Goal: Task Accomplishment & Management: Manage account settings

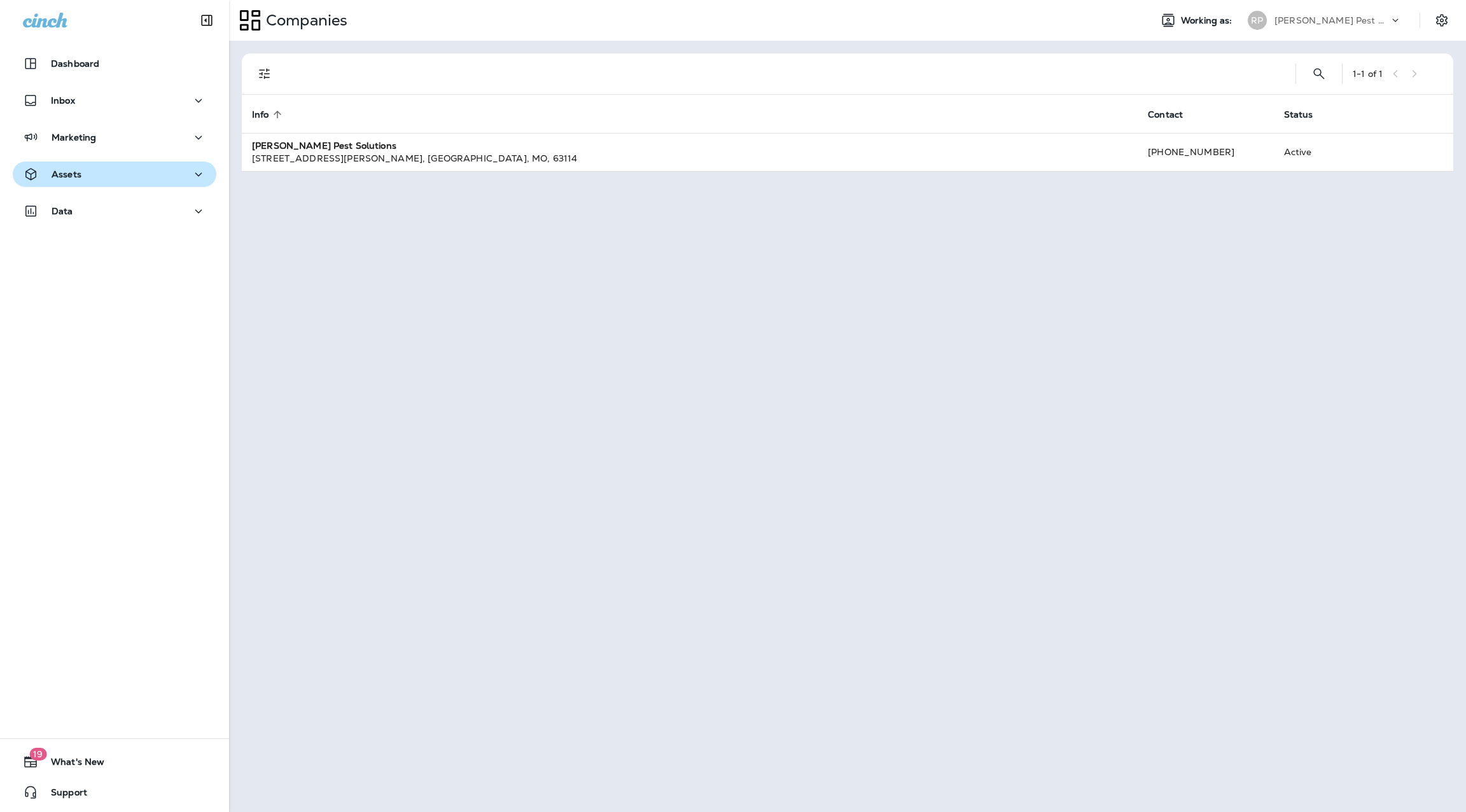
click at [163, 181] on div "Assets" at bounding box center [114, 175] width 183 height 16
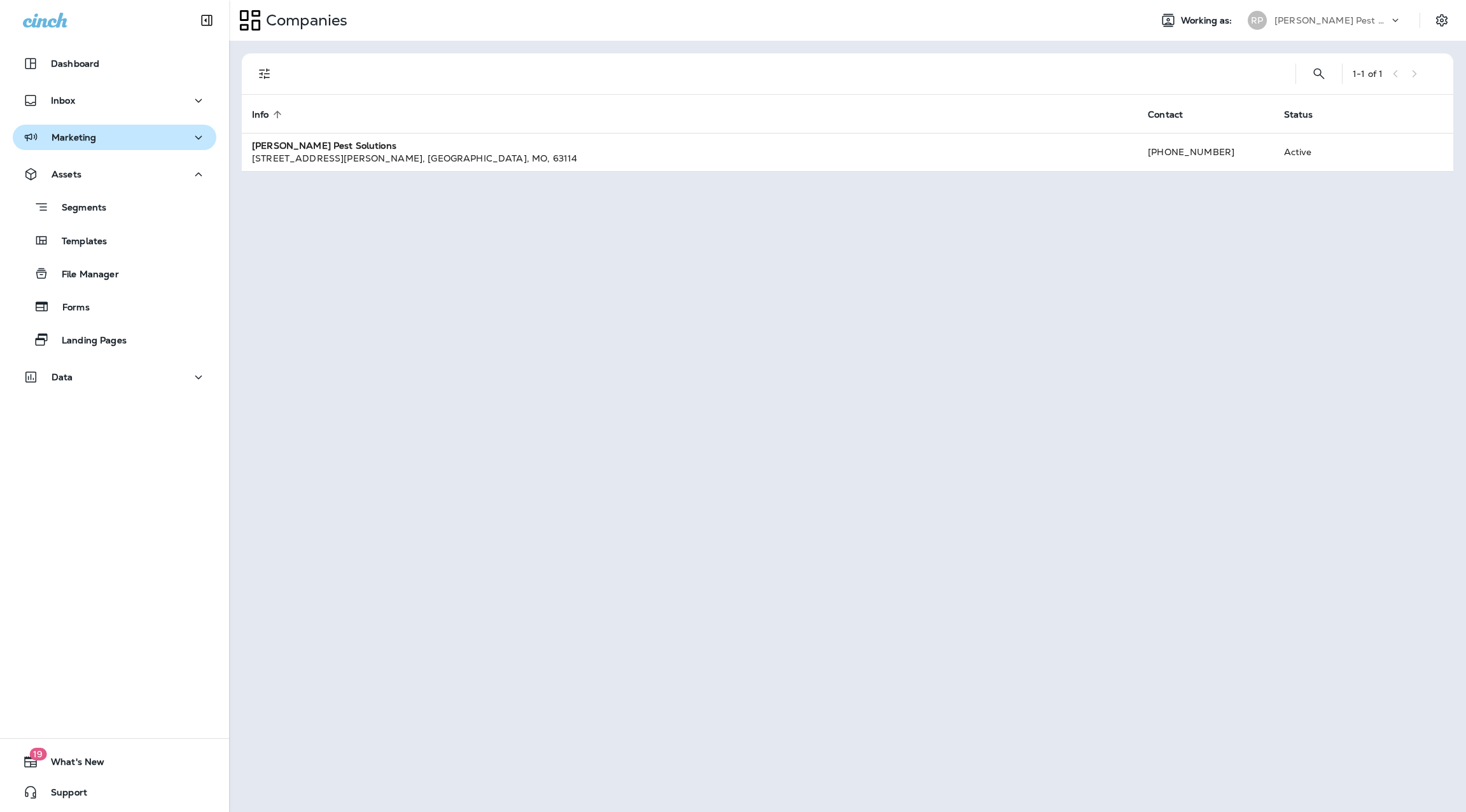
click at [132, 146] on button "Marketing" at bounding box center [114, 138] width 204 height 26
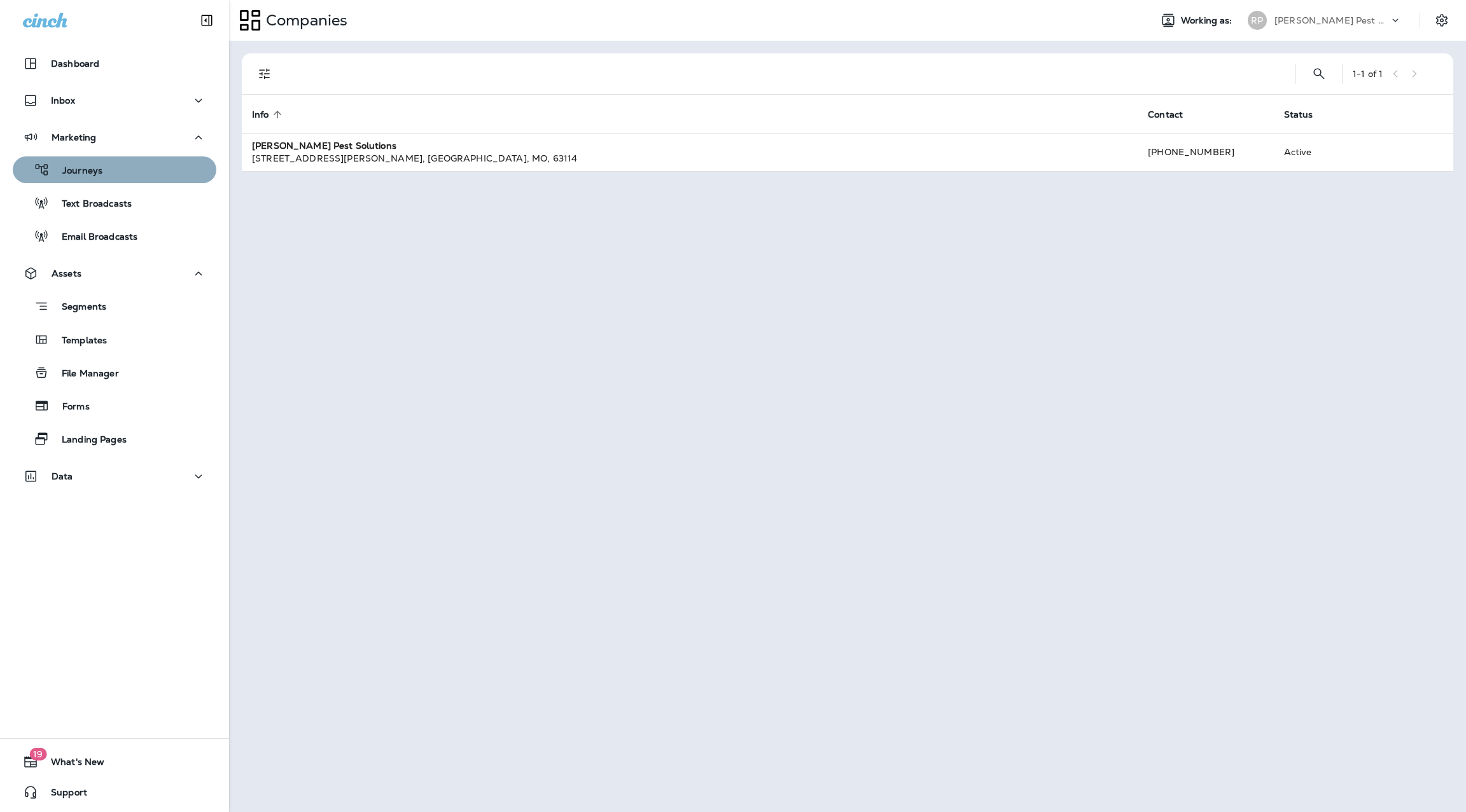
click at [132, 172] on div "Journeys" at bounding box center [114, 170] width 193 height 19
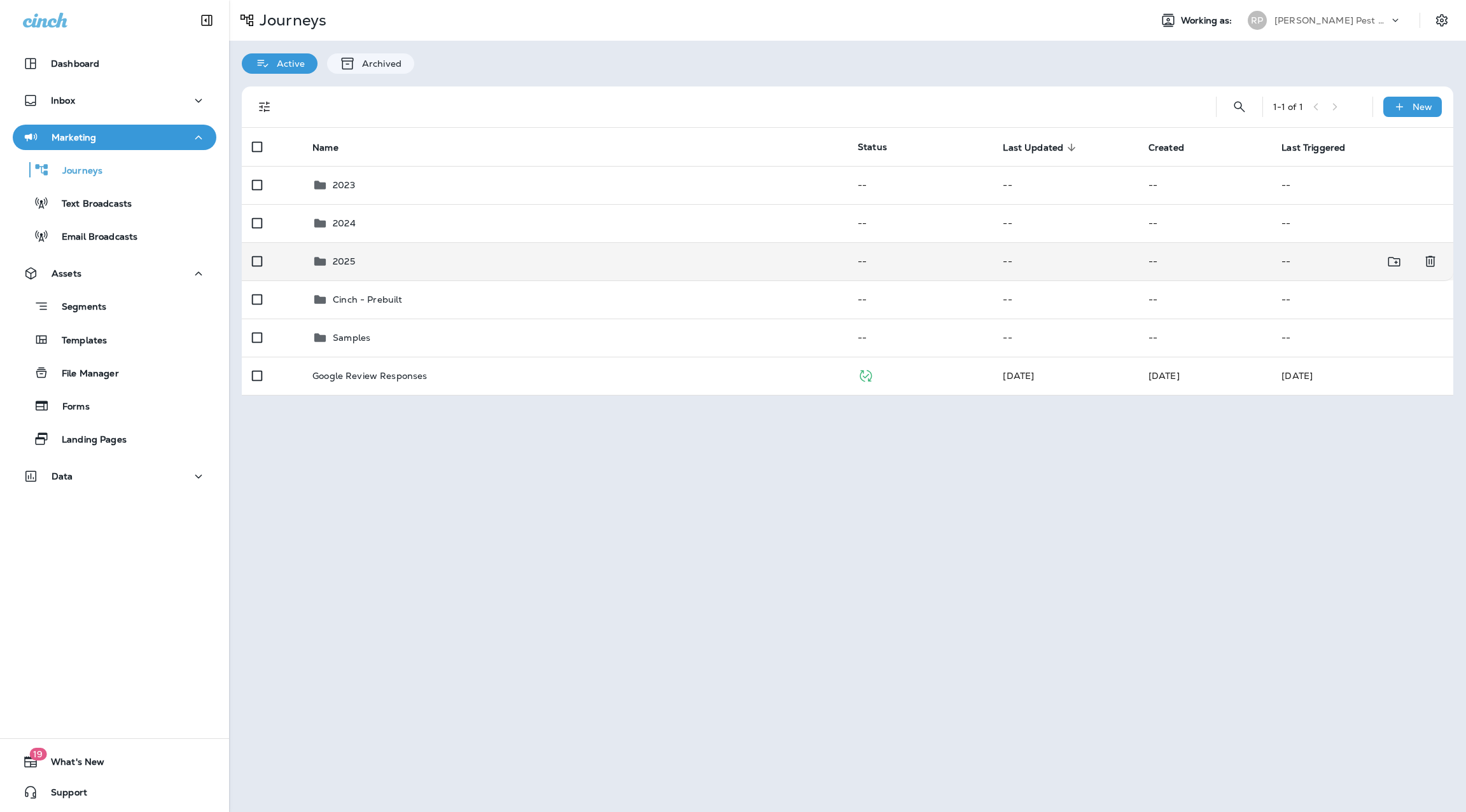
click at [346, 254] on div "2025" at bounding box center [344, 262] width 22 height 16
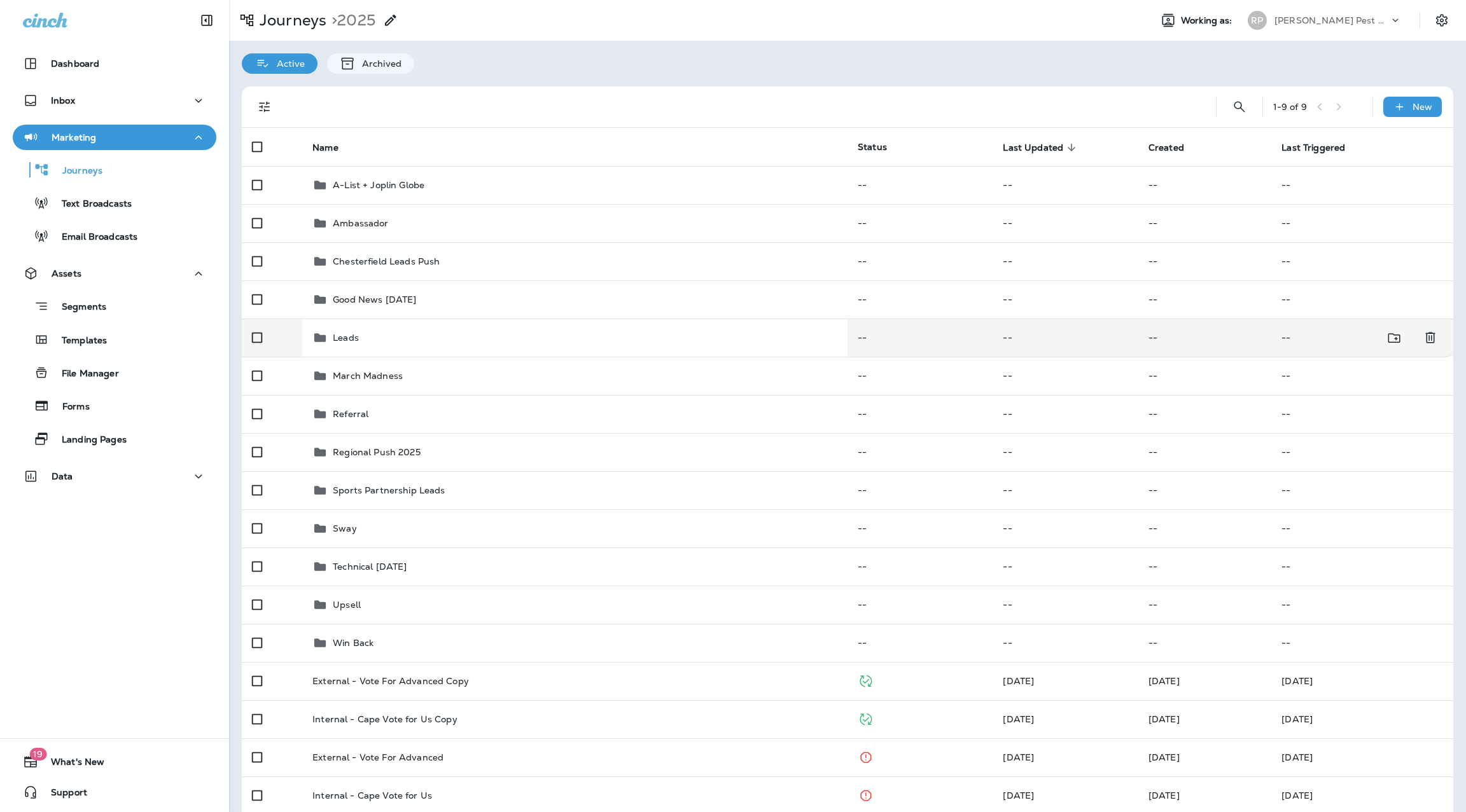
click at [349, 339] on p "Leads" at bounding box center [346, 338] width 26 height 10
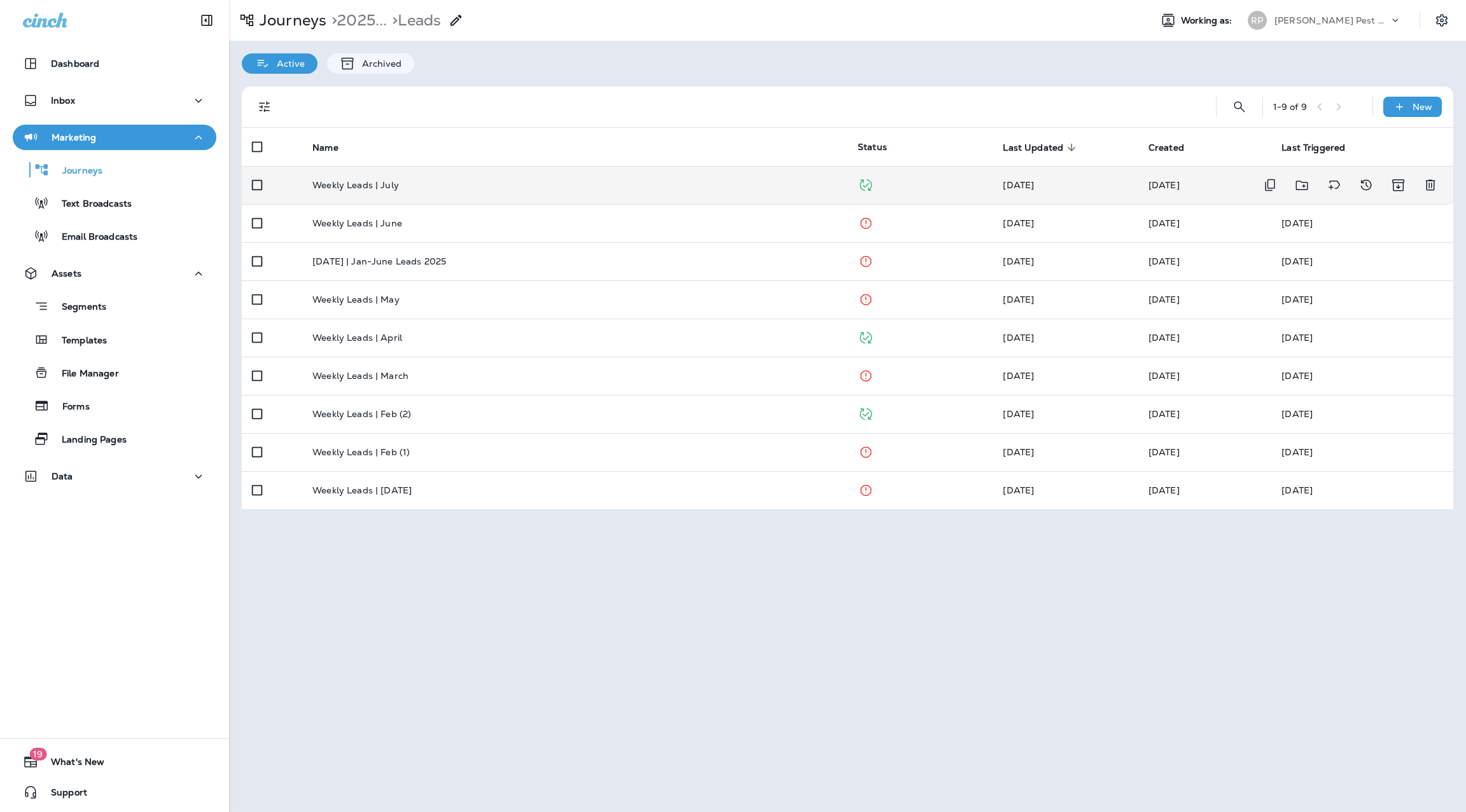
click at [393, 187] on p "Weekly Leads | July" at bounding box center [356, 185] width 87 height 10
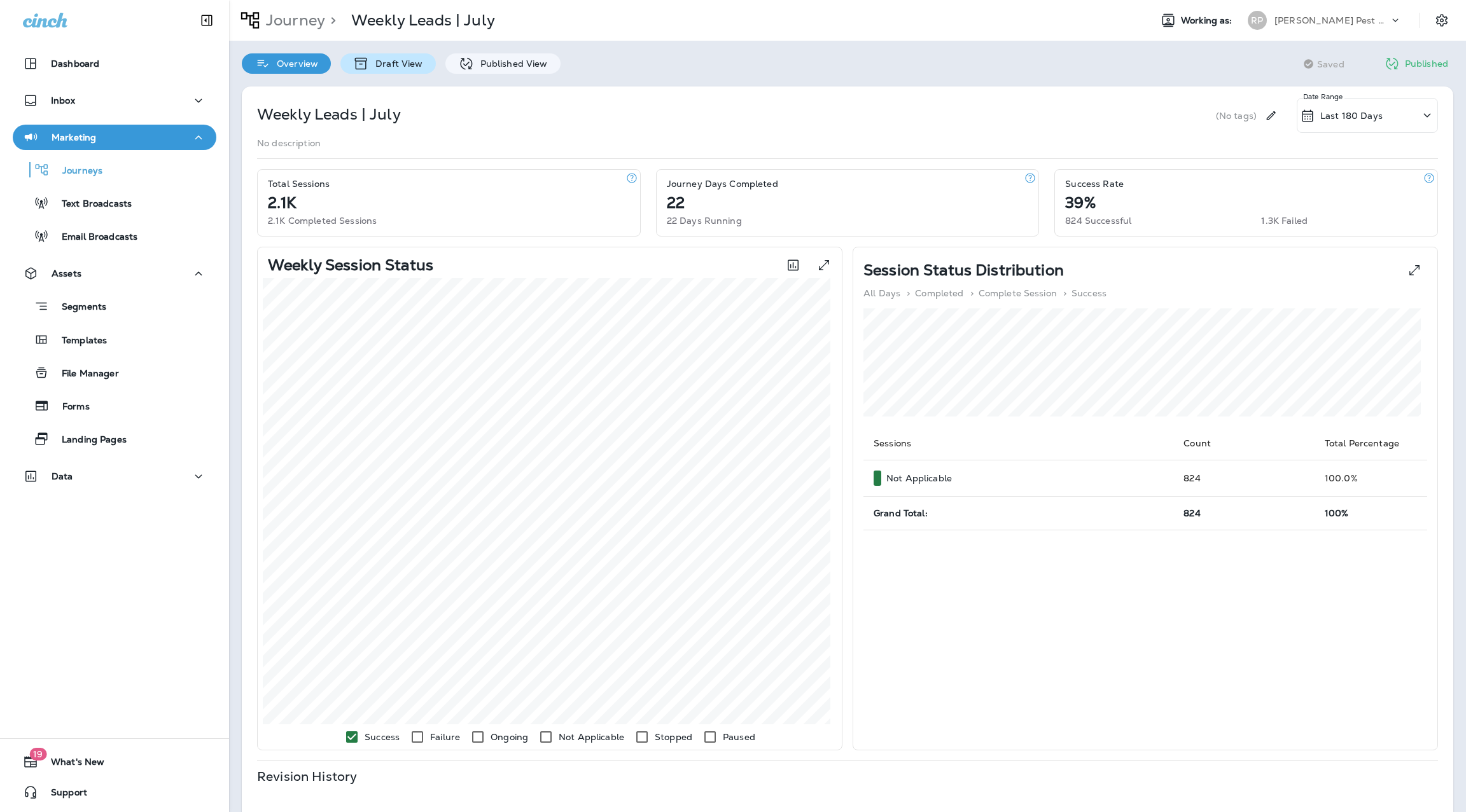
click at [405, 71] on div "Draft View" at bounding box center [388, 63] width 95 height 21
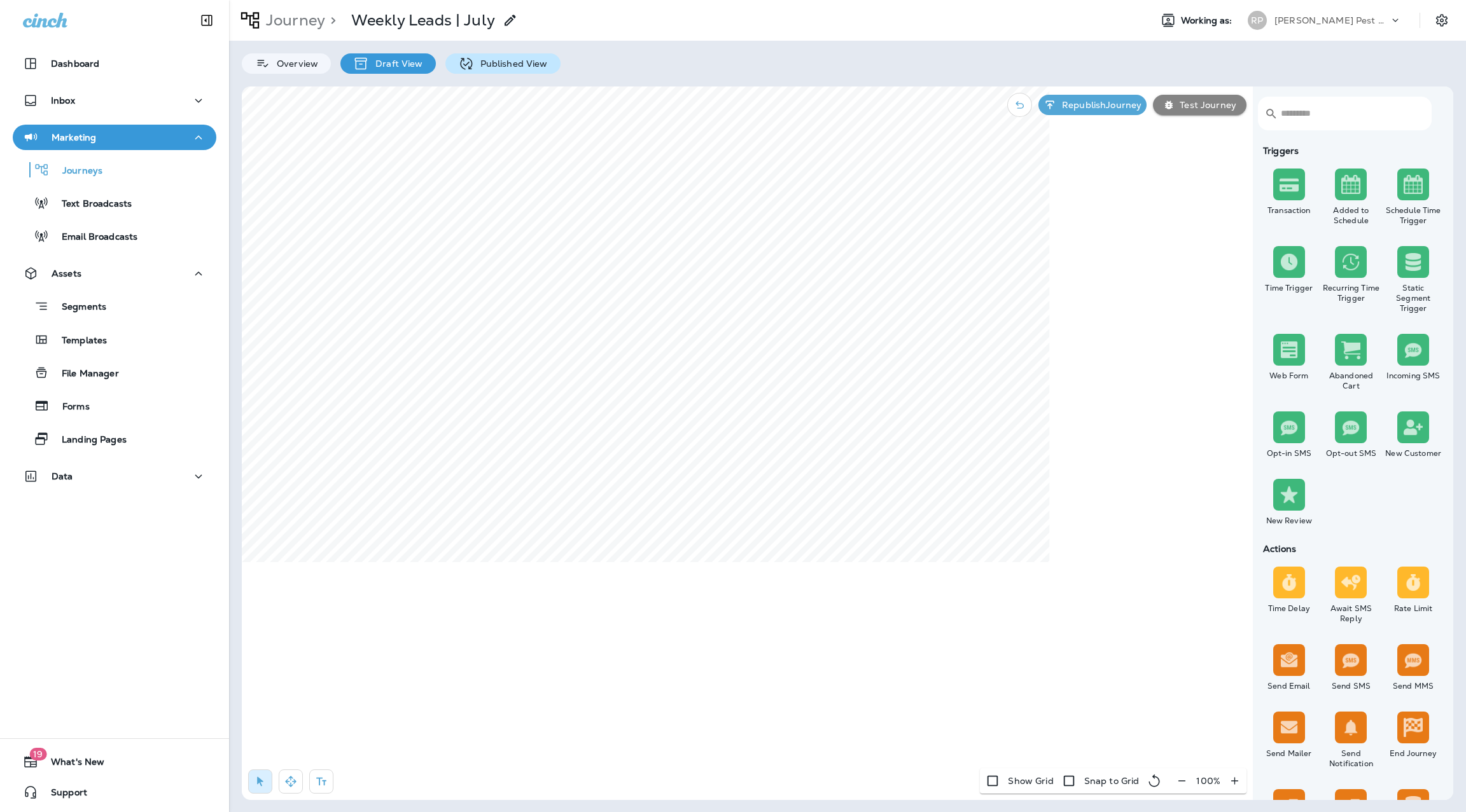
click at [475, 61] on p "Published View" at bounding box center [511, 63] width 74 height 10
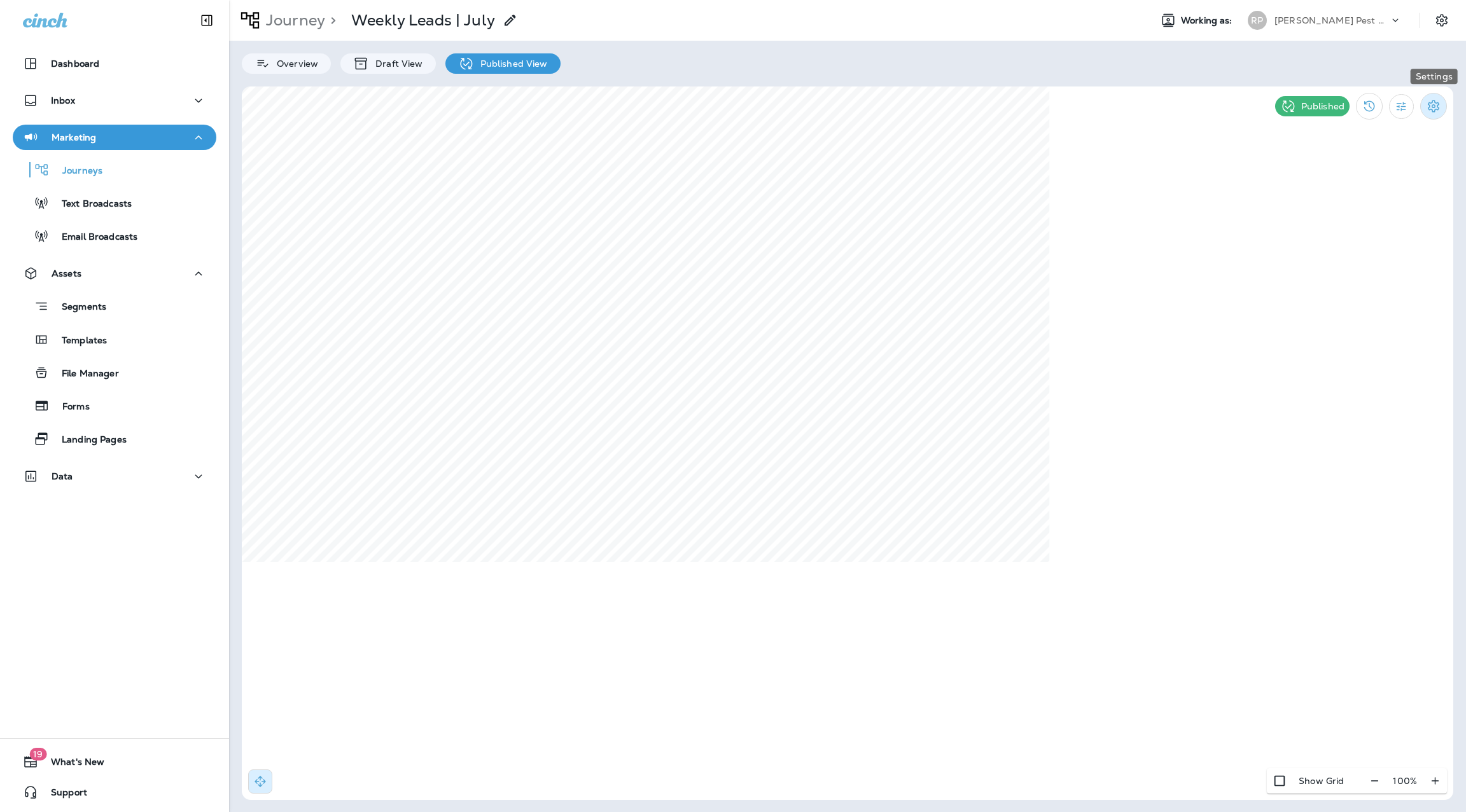
click at [1437, 110] on icon "Settings" at bounding box center [1433, 106] width 16 height 16
click at [1355, 211] on p "End Journey" at bounding box center [1357, 214] width 64 height 10
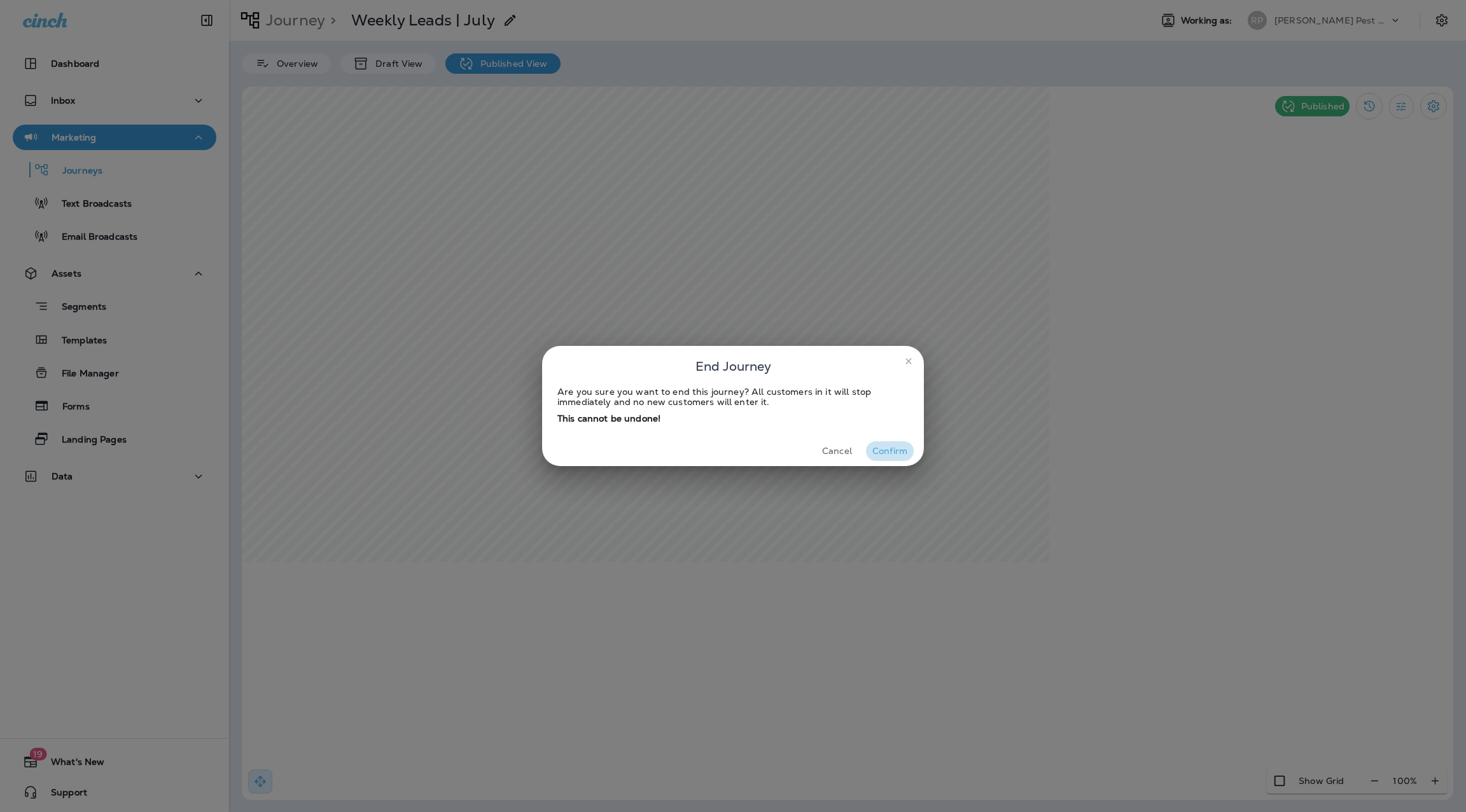
click at [902, 451] on button "Confirm" at bounding box center [890, 451] width 48 height 20
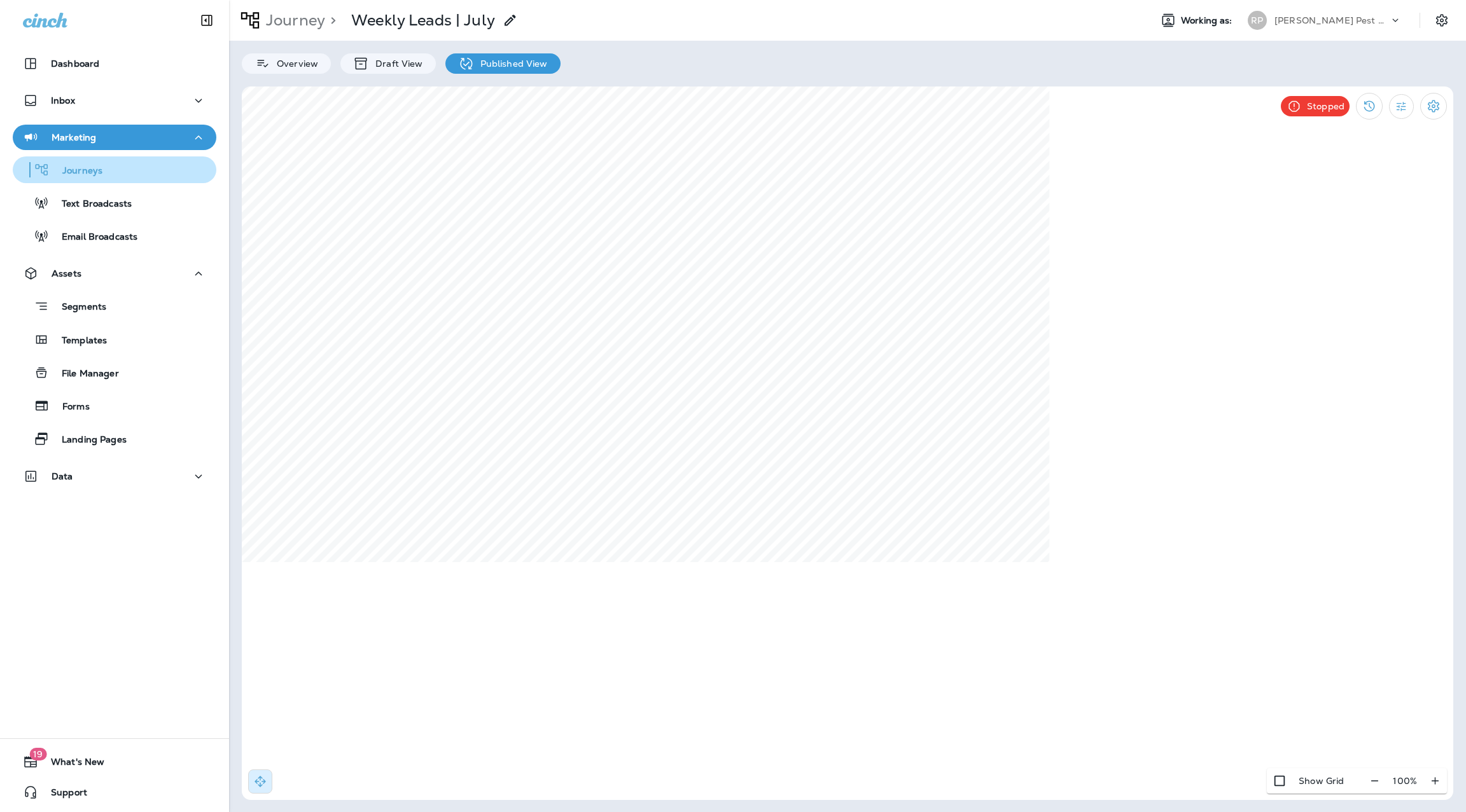
click at [106, 172] on div "Journeys" at bounding box center [114, 170] width 193 height 19
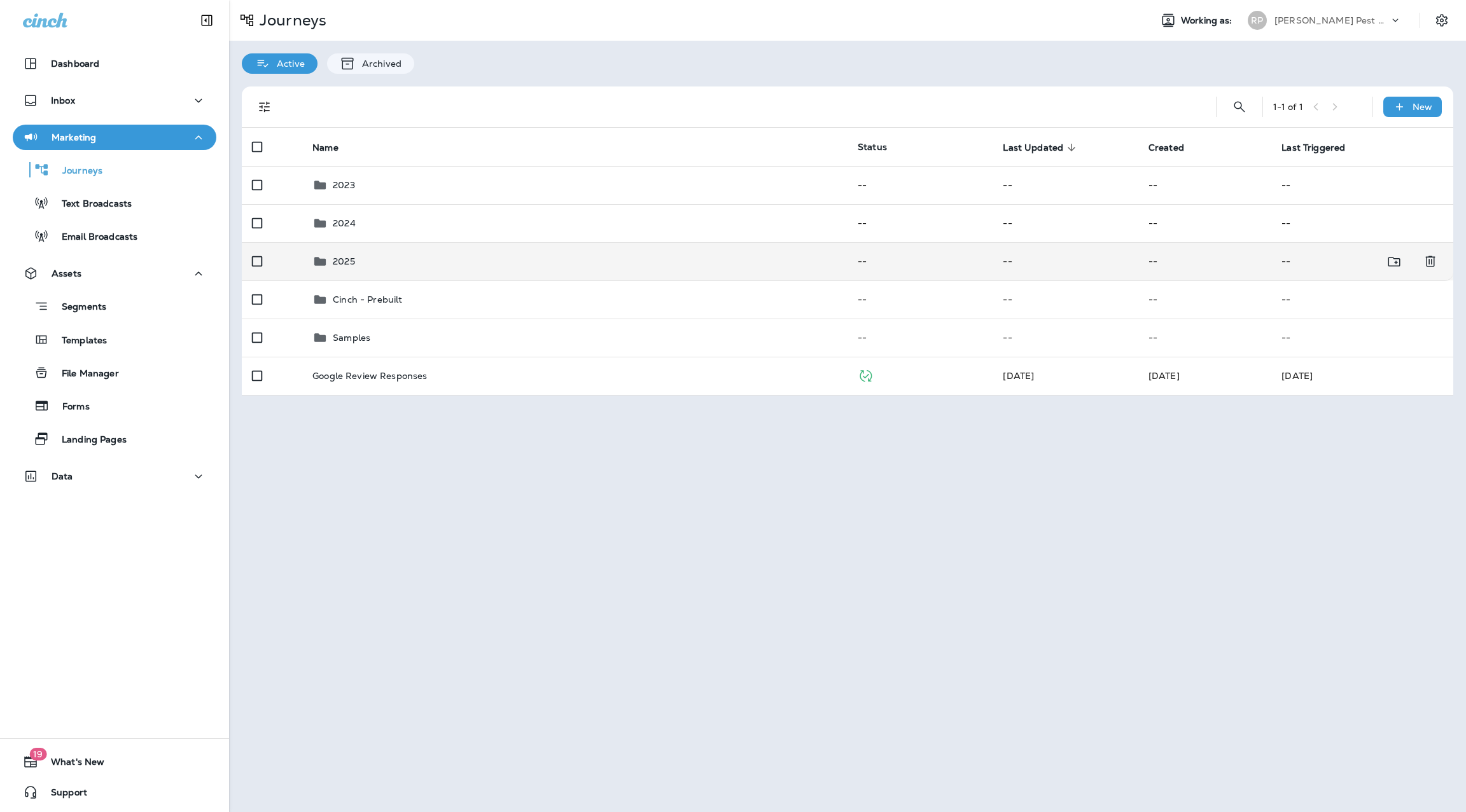
click at [341, 252] on td "2025" at bounding box center [575, 261] width 545 height 38
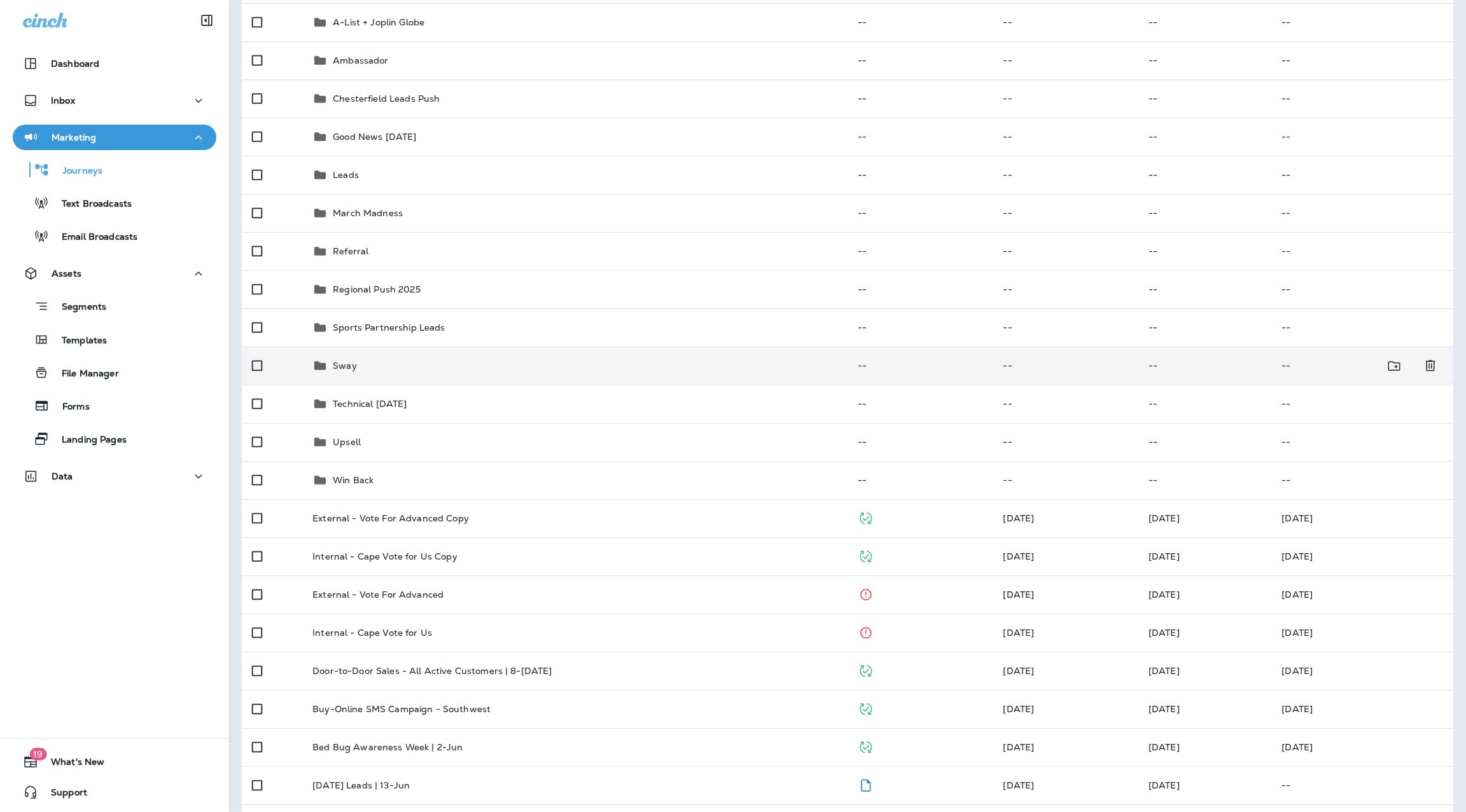
scroll to position [206, 0]
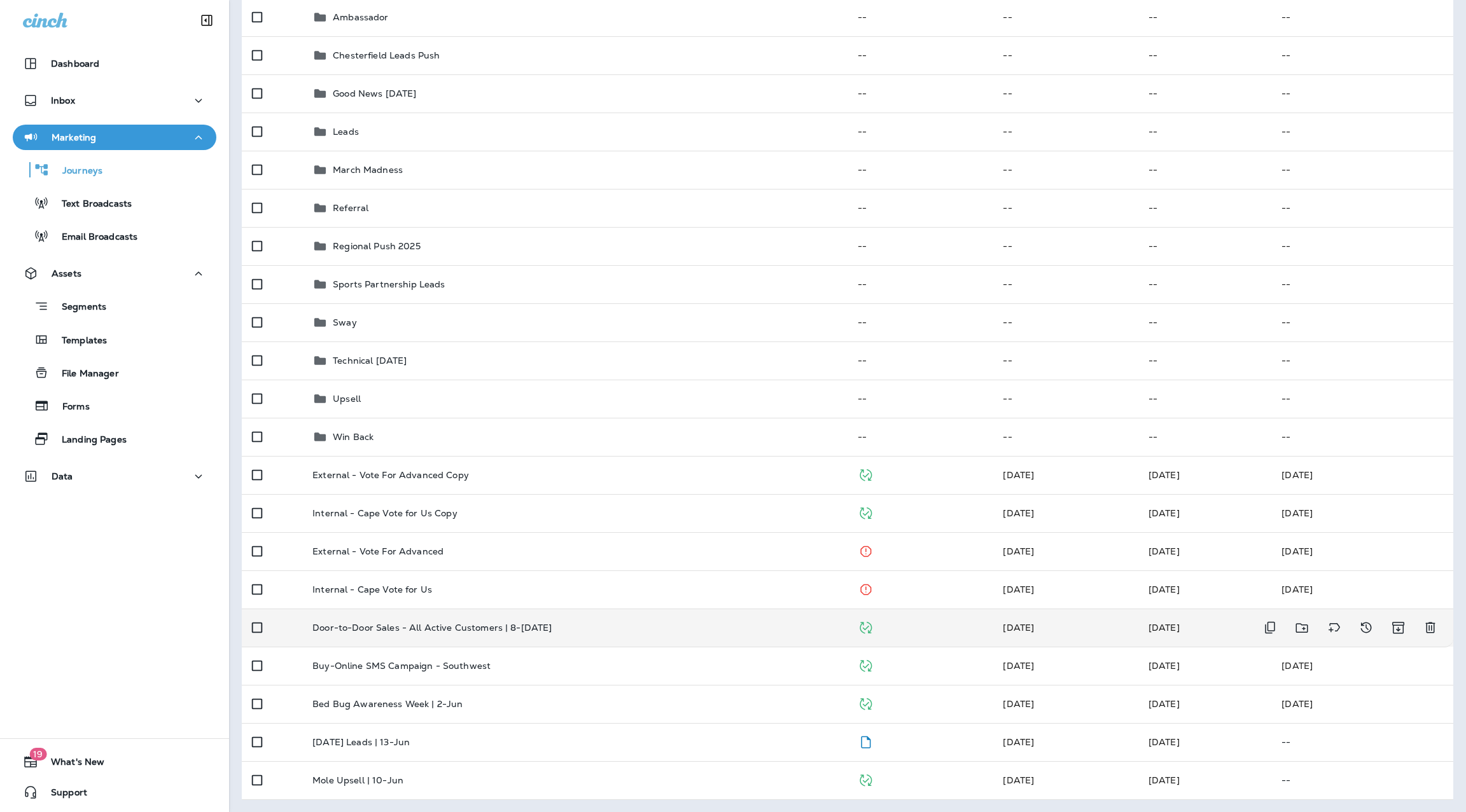
click at [538, 625] on div "Door-to-Door Sales - All Active Customers | 8-[DATE]" at bounding box center [574, 627] width 525 height 10
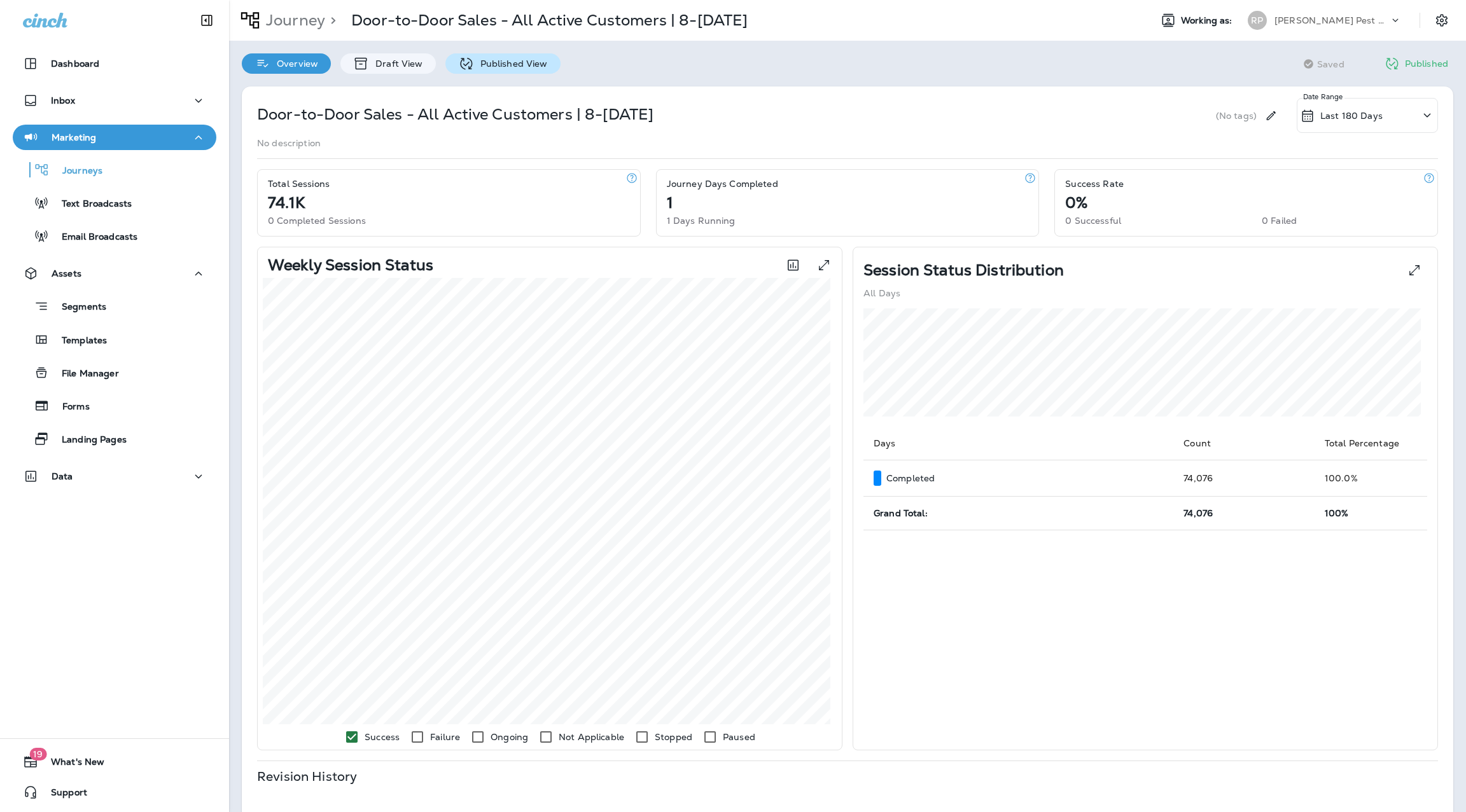
click at [506, 67] on p "Published View" at bounding box center [511, 63] width 74 height 10
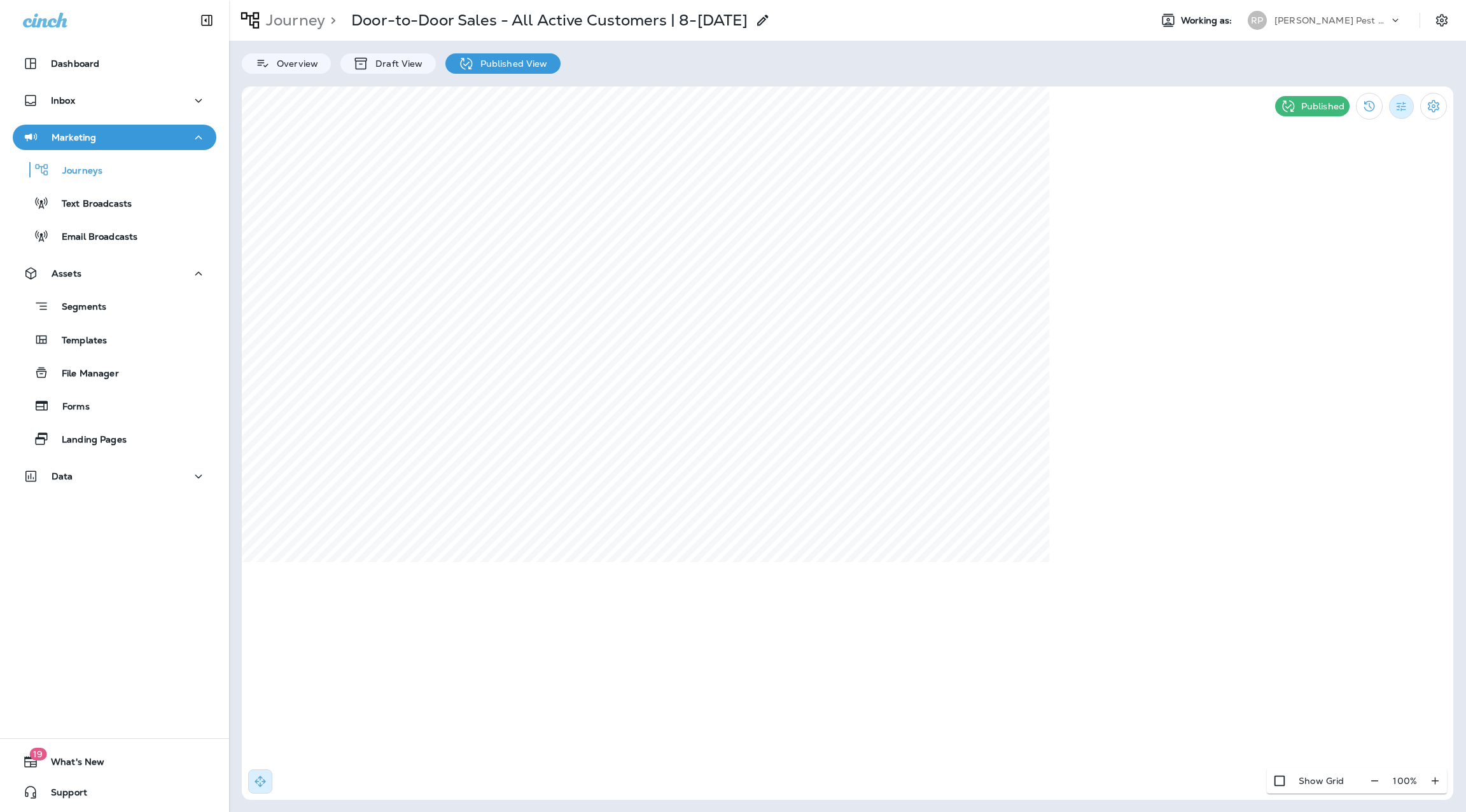
click at [1404, 104] on icon "Filter Statistics" at bounding box center [1401, 106] width 13 height 13
click at [1352, 135] on div "All" at bounding box center [1336, 134] width 106 height 31
click at [1403, 104] on icon "Filter Statistics" at bounding box center [1401, 106] width 13 height 13
click at [1342, 258] on p "Date Range" at bounding box center [1340, 257] width 52 height 10
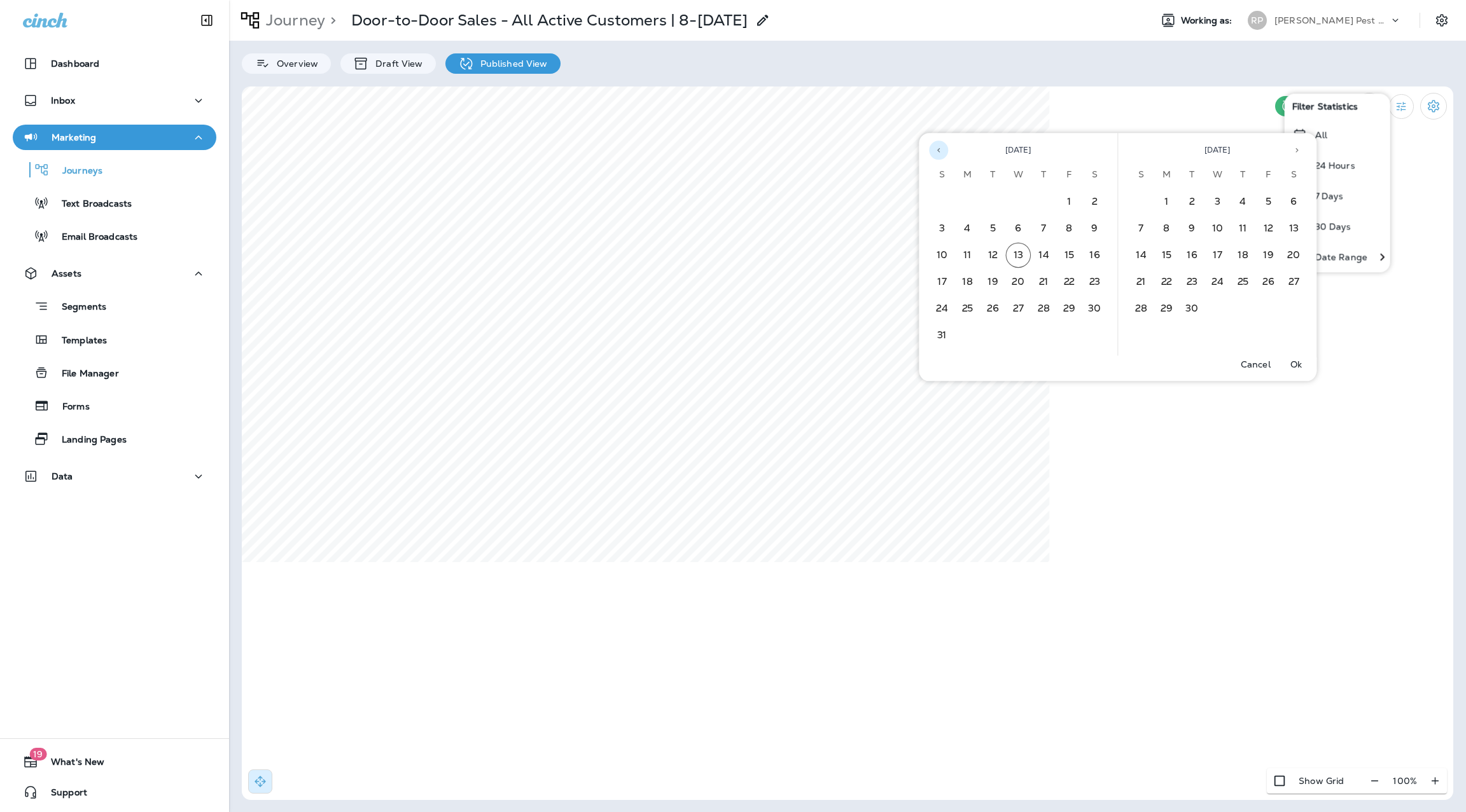
click at [939, 150] on icon "Previous month" at bounding box center [939, 150] width 3 height 4
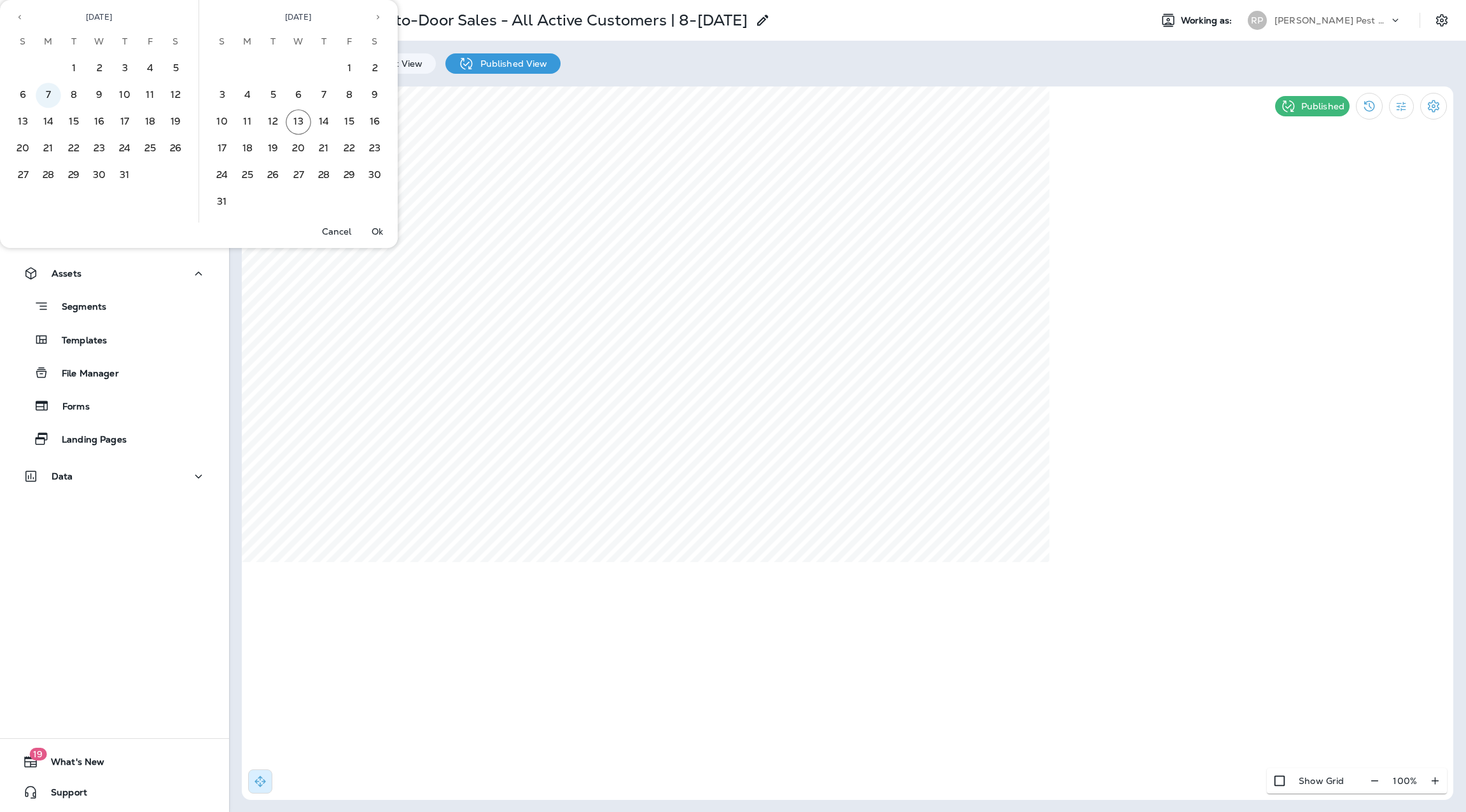
click at [58, 92] on button "7" at bounding box center [48, 95] width 26 height 26
click at [65, 92] on button "8" at bounding box center [74, 95] width 26 height 26
click at [75, 94] on button "8" at bounding box center [74, 95] width 26 height 26
click at [21, 15] on icon "Previous month" at bounding box center [20, 17] width 9 height 9
click at [337, 234] on p "Cancel" at bounding box center [337, 231] width 30 height 10
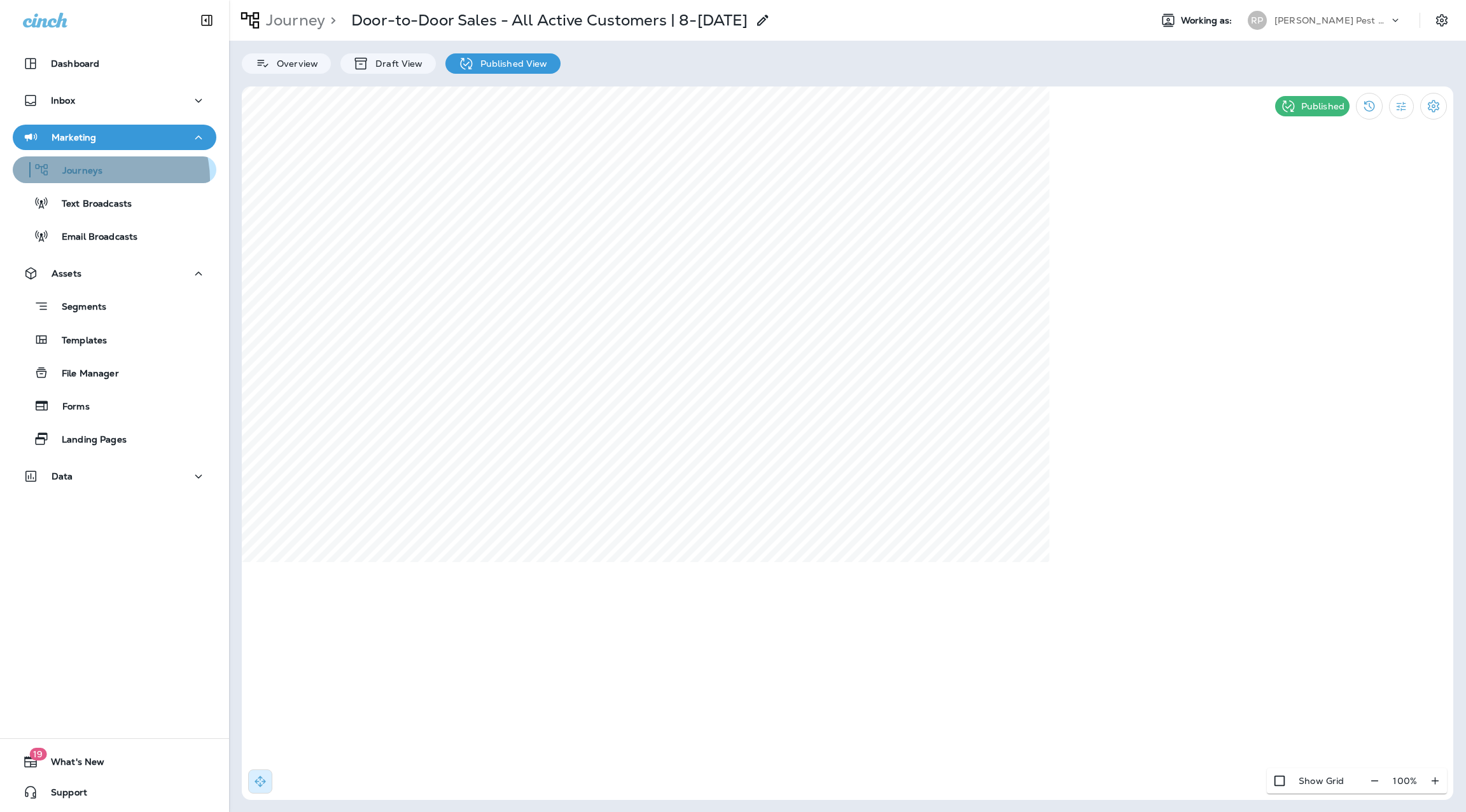
click at [106, 180] on button "Journeys" at bounding box center [114, 170] width 204 height 27
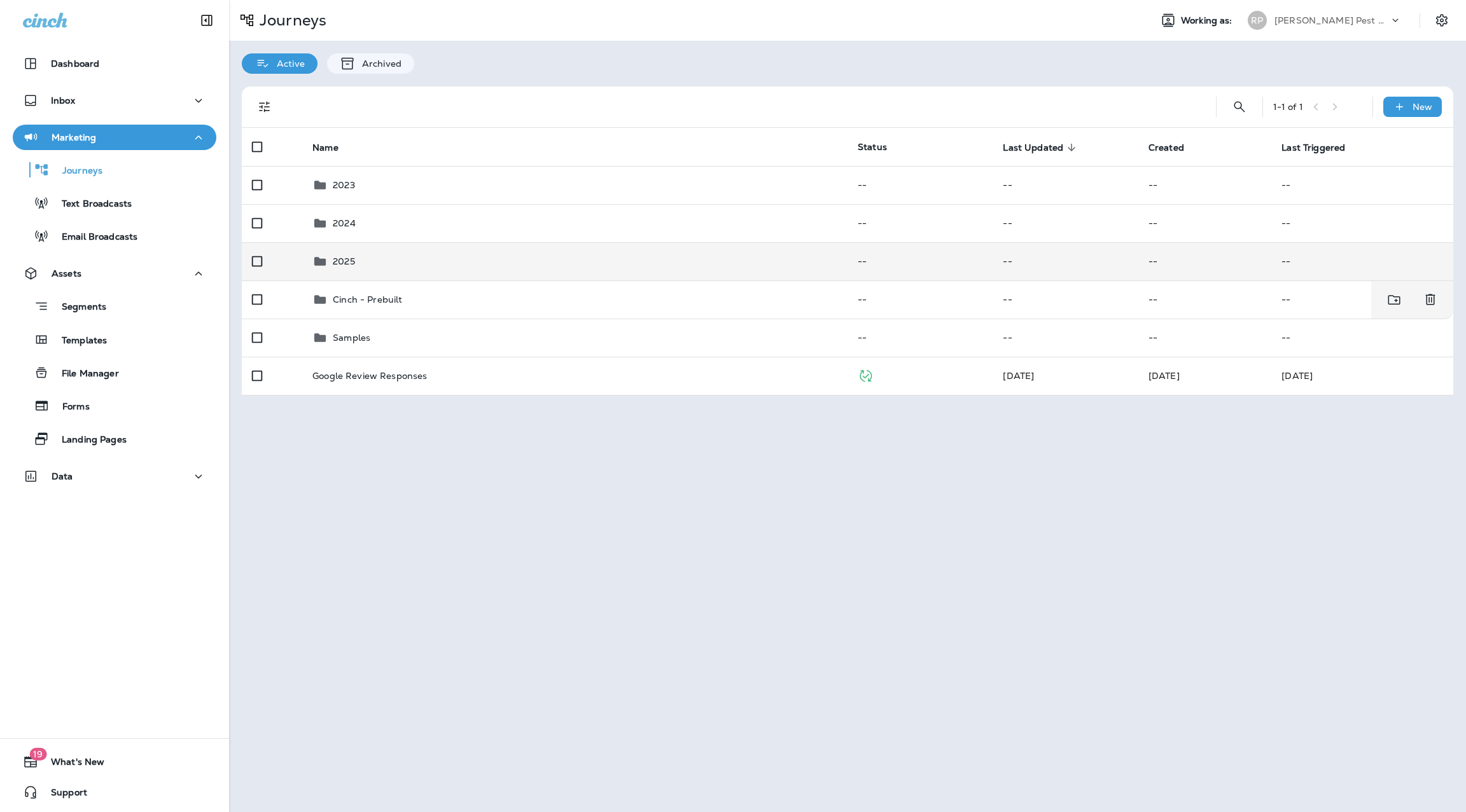
click at [369, 279] on td "2025" at bounding box center [575, 261] width 545 height 38
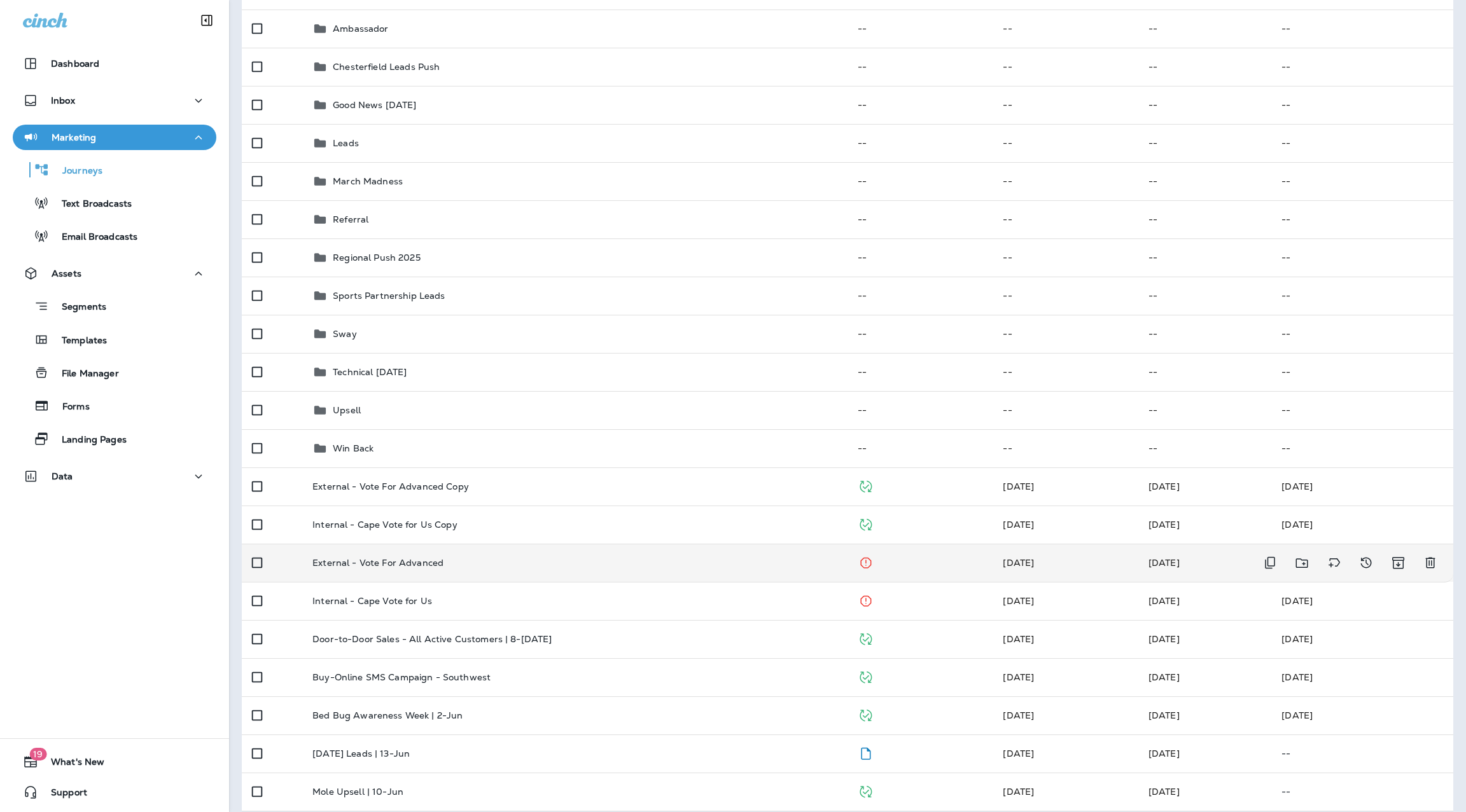
scroll to position [206, 0]
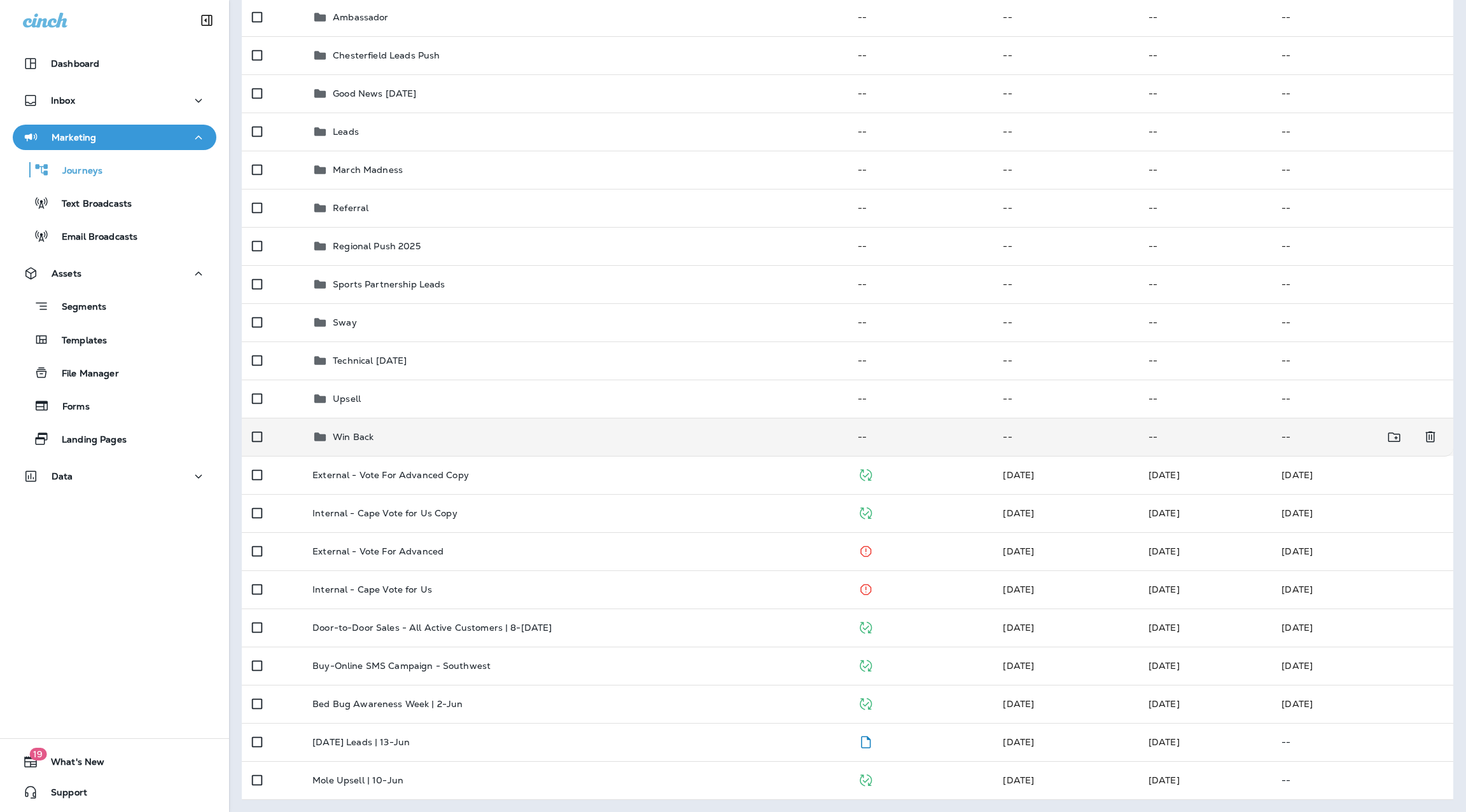
click at [377, 432] on div "Win Back" at bounding box center [574, 437] width 525 height 16
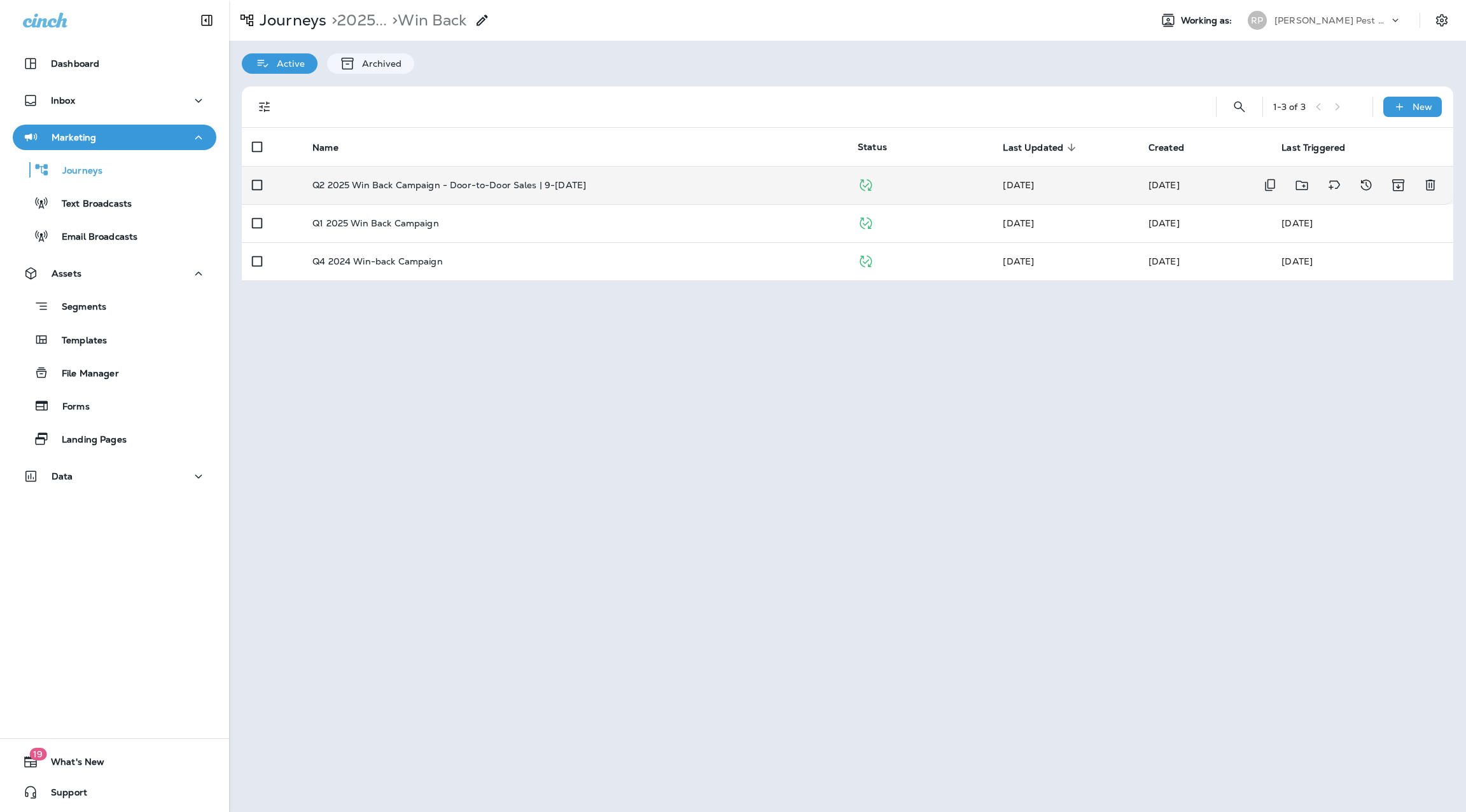
click at [528, 192] on td "Q2 2025 Win Back Campaign - Door-to-Door Sales | 9-[DATE]" at bounding box center [575, 185] width 545 height 38
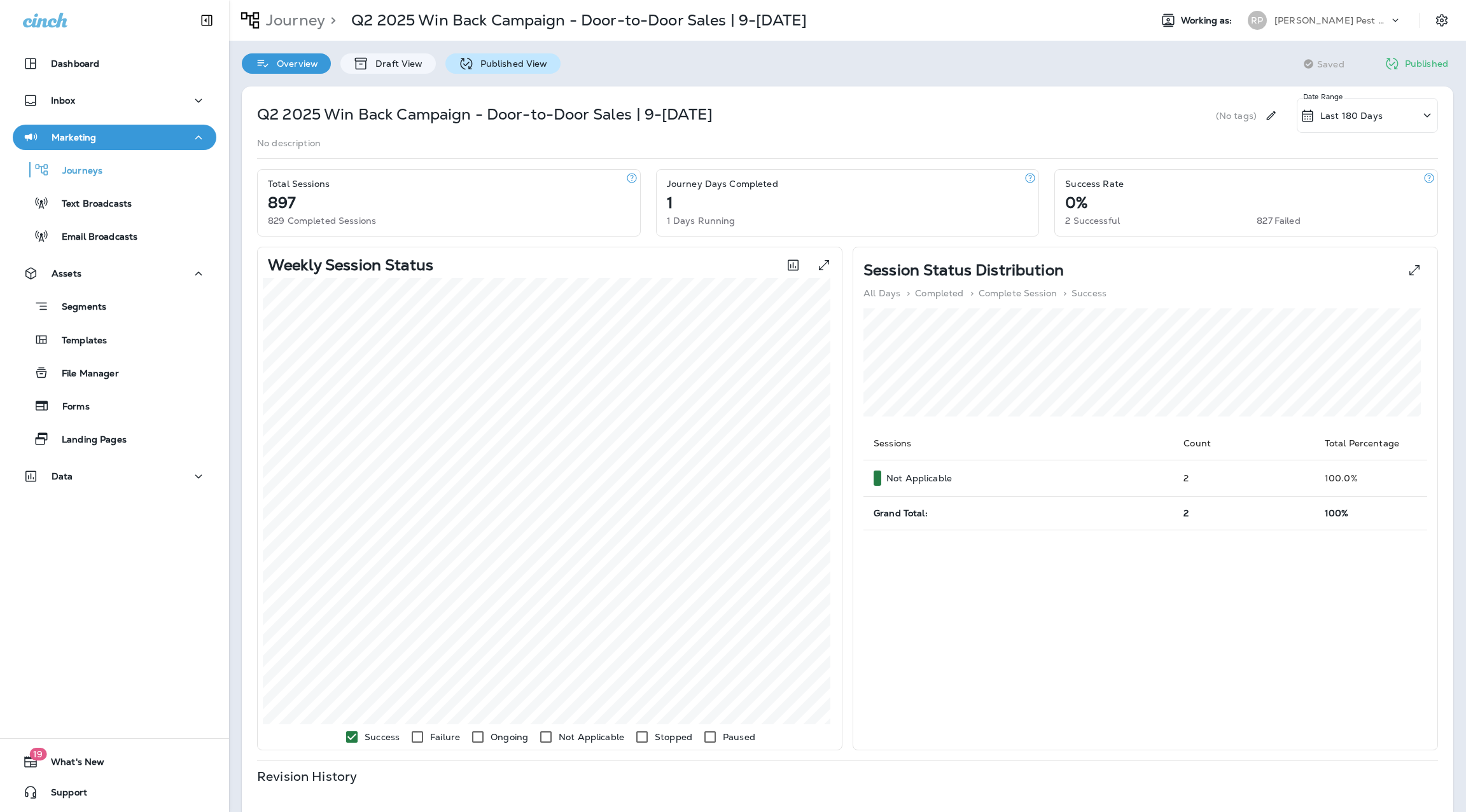
click at [527, 66] on p "Published View" at bounding box center [511, 63] width 74 height 10
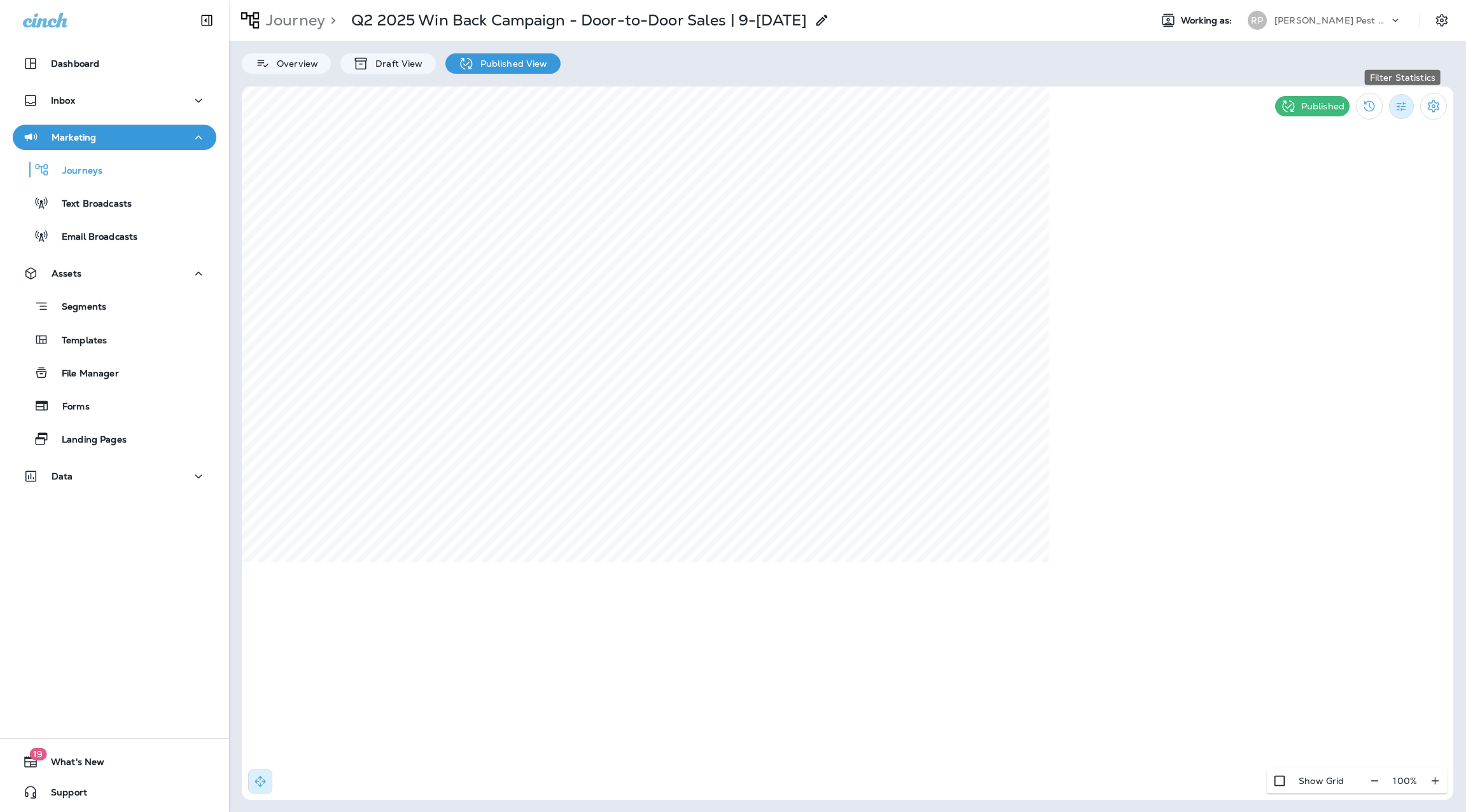
click at [1412, 107] on button "Filter Statistics" at bounding box center [1401, 106] width 25 height 25
click at [1347, 256] on p "Date Range" at bounding box center [1340, 257] width 52 height 10
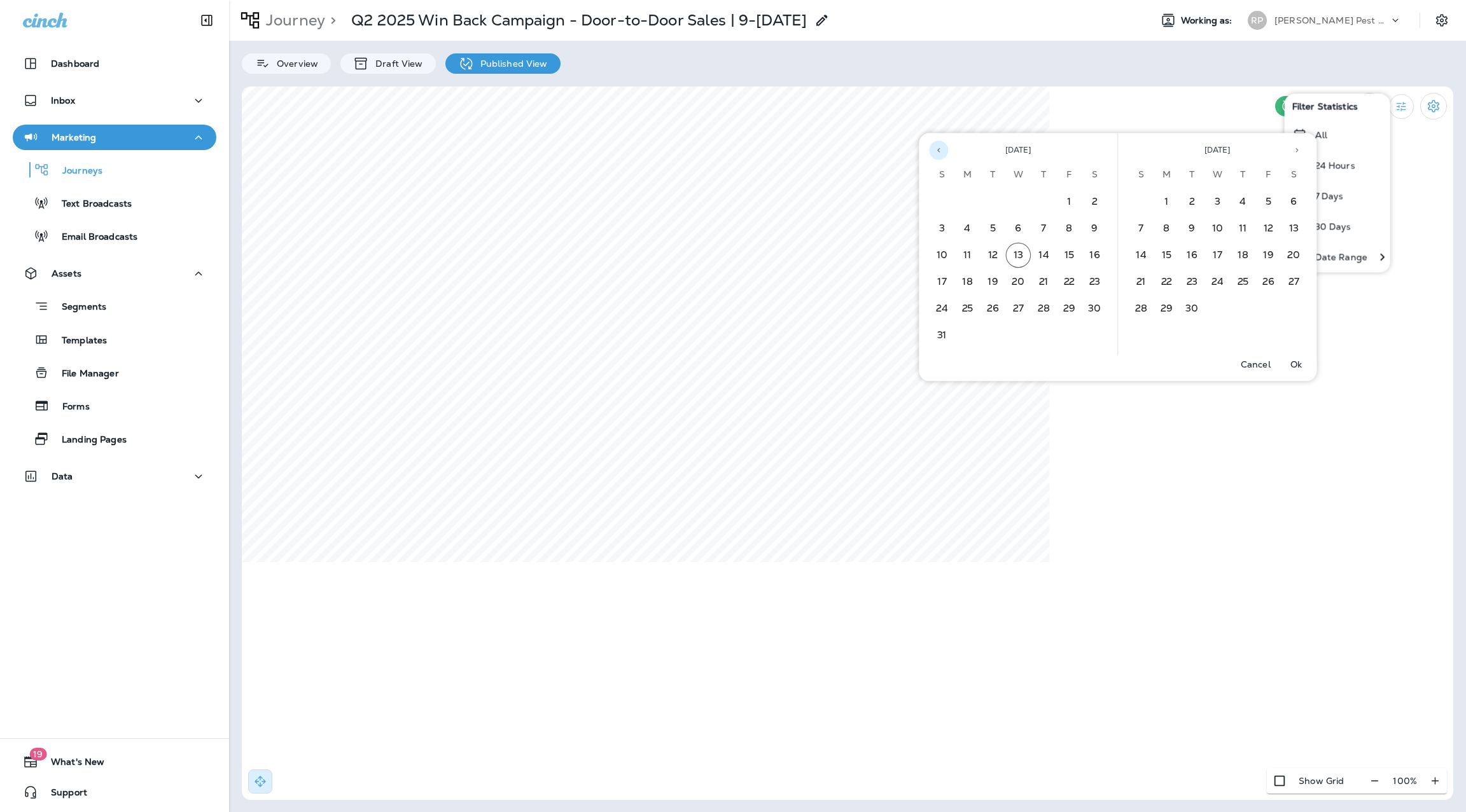
click at [935, 150] on icon "Previous month" at bounding box center [939, 150] width 9 height 9
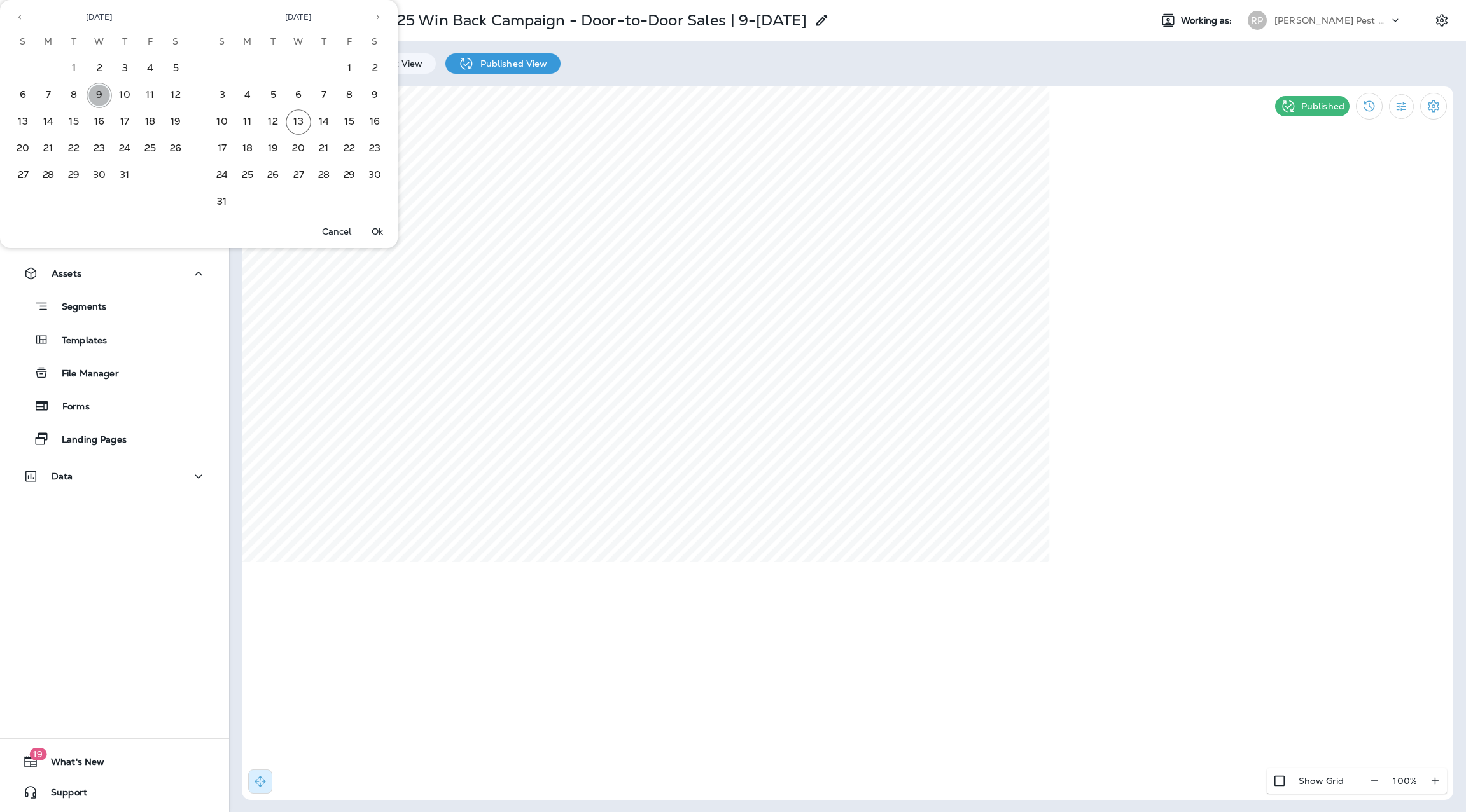
click at [95, 97] on button "9" at bounding box center [99, 95] width 26 height 26
click at [300, 126] on button "13" at bounding box center [298, 122] width 26 height 26
click at [380, 230] on p "Ok" at bounding box center [377, 231] width 11 height 10
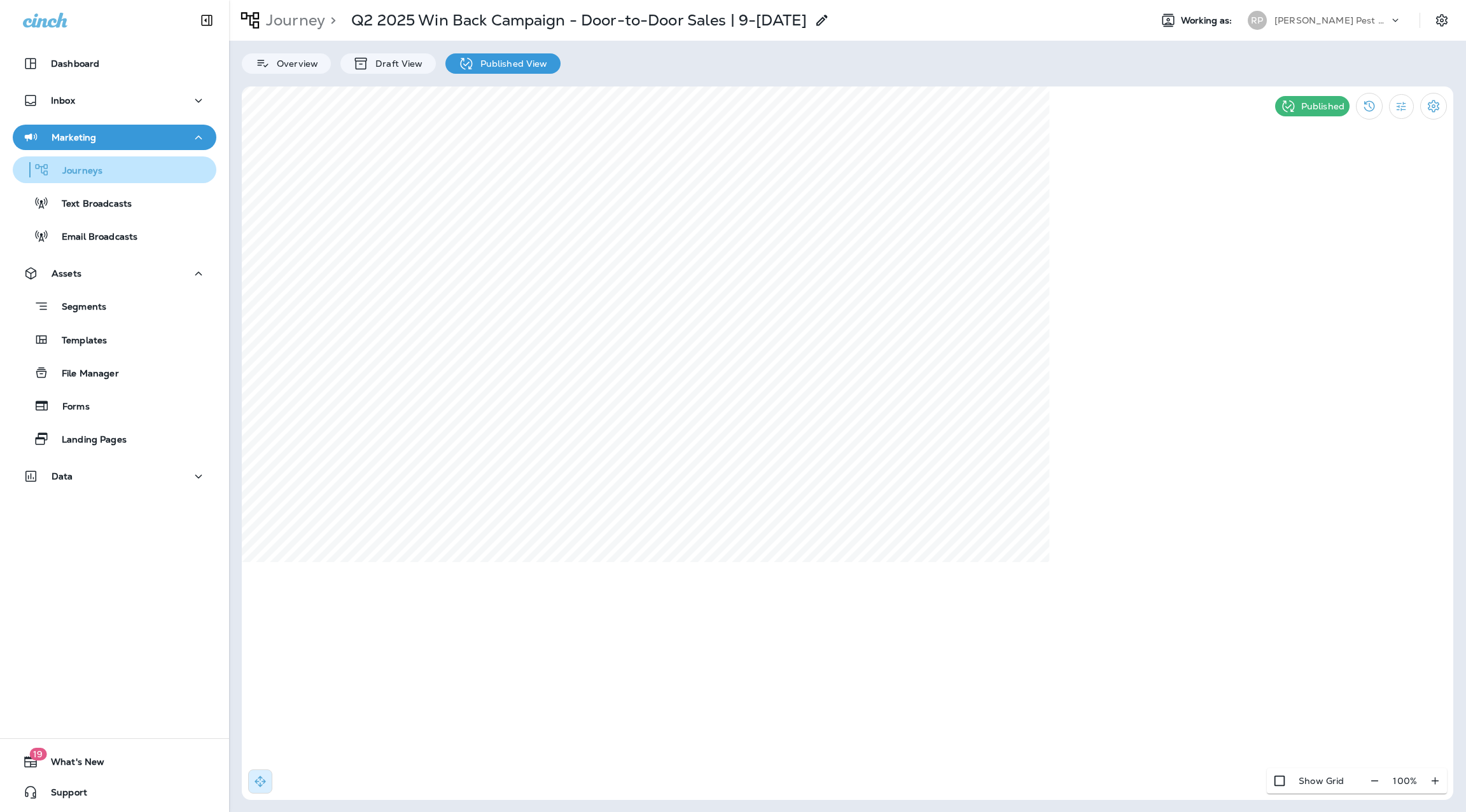
click at [104, 172] on div "Journeys" at bounding box center [114, 170] width 193 height 19
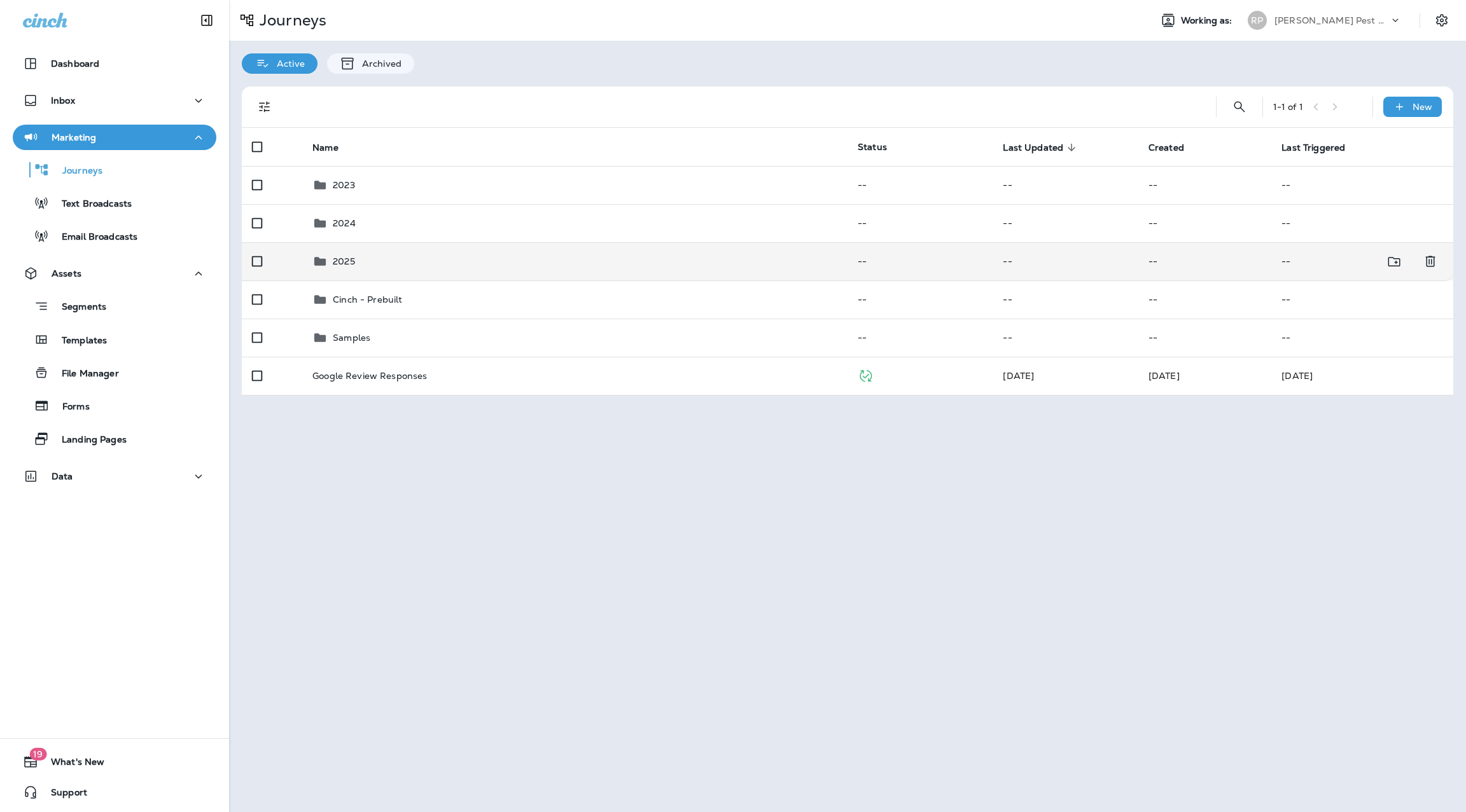
click at [341, 257] on p "2025" at bounding box center [344, 261] width 22 height 10
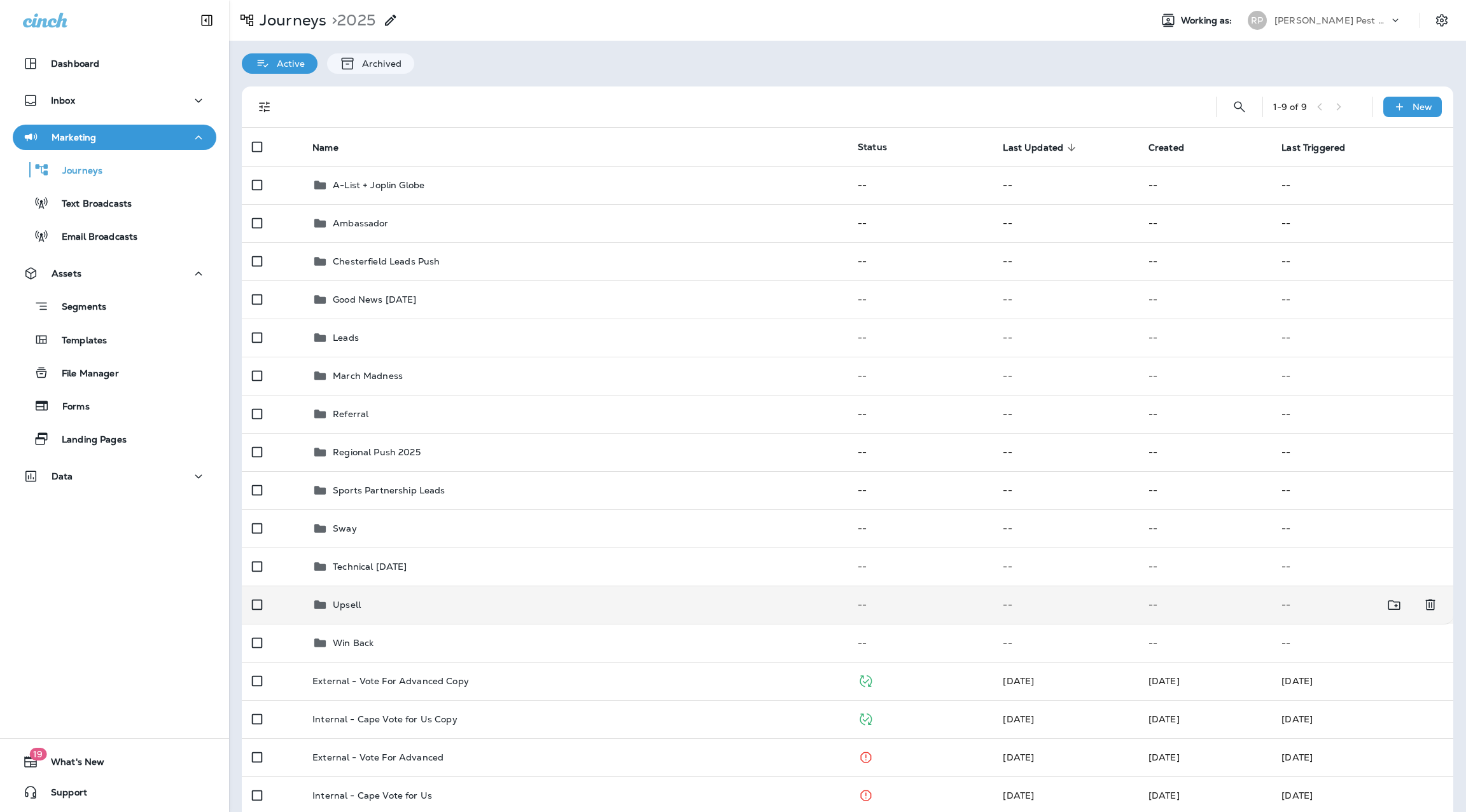
click at [368, 608] on div "Upsell" at bounding box center [574, 605] width 525 height 16
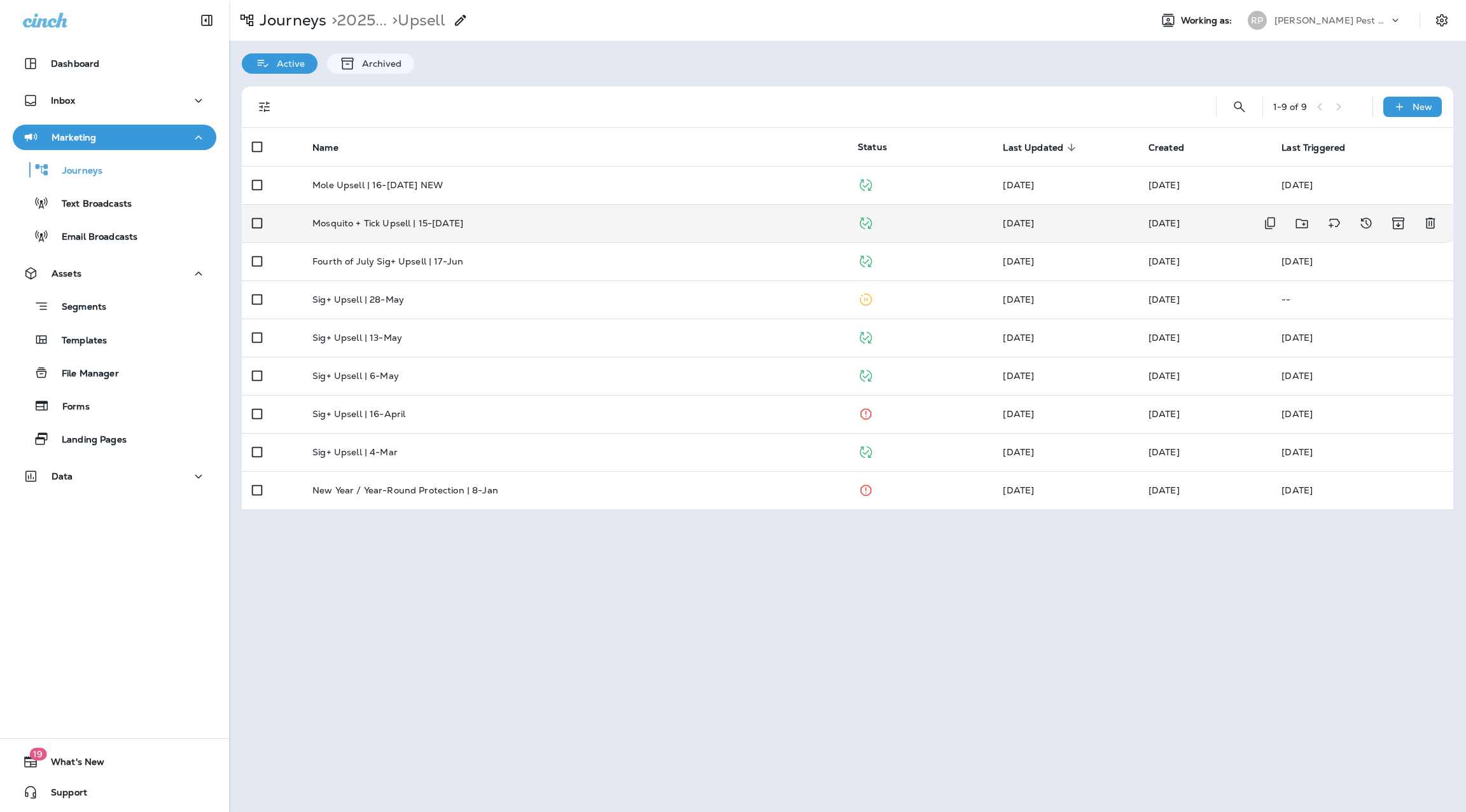
click at [444, 225] on div "Mosquito + Tick Upsell | 15-[DATE]" at bounding box center [574, 223] width 525 height 10
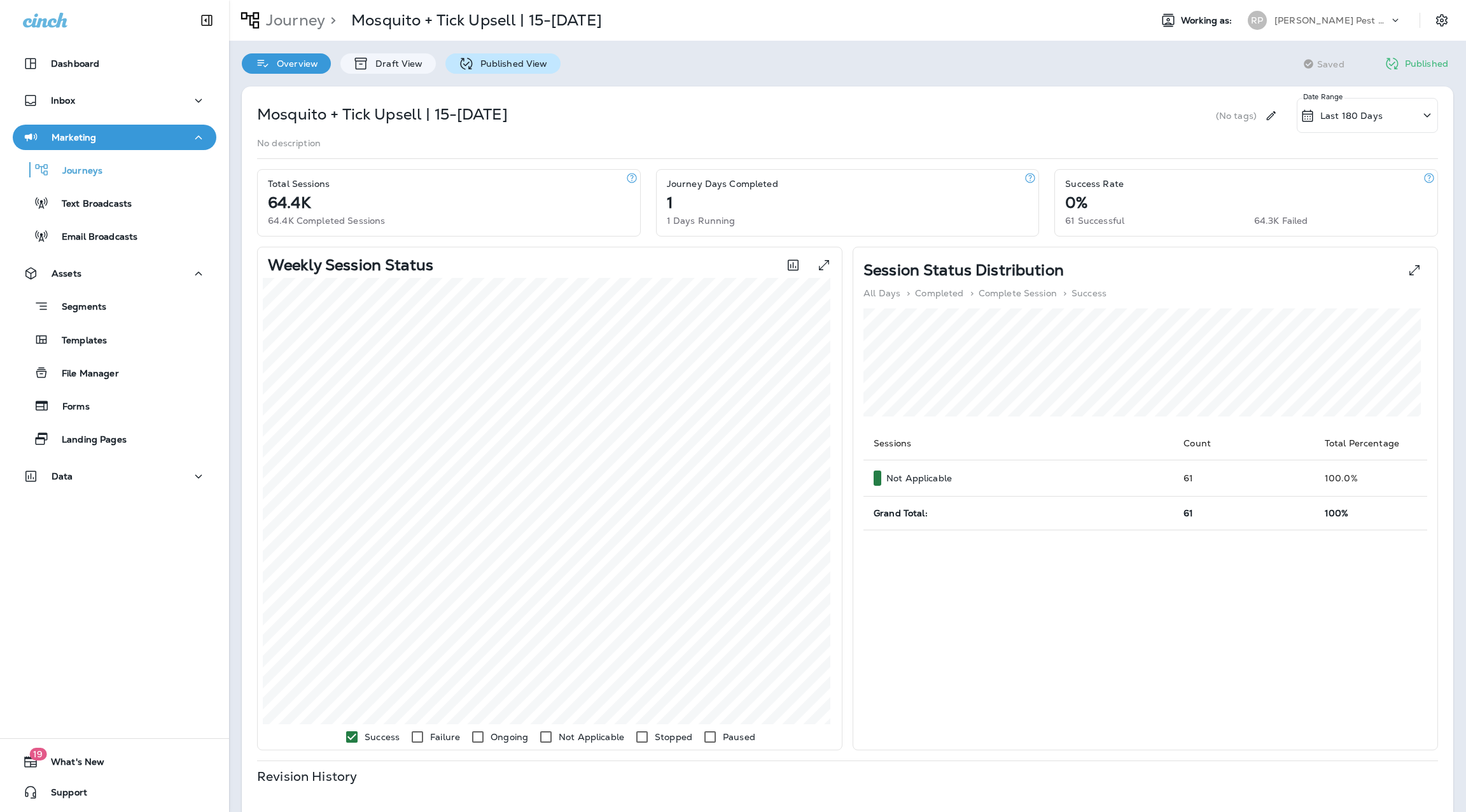
click at [515, 65] on p "Published View" at bounding box center [511, 63] width 74 height 10
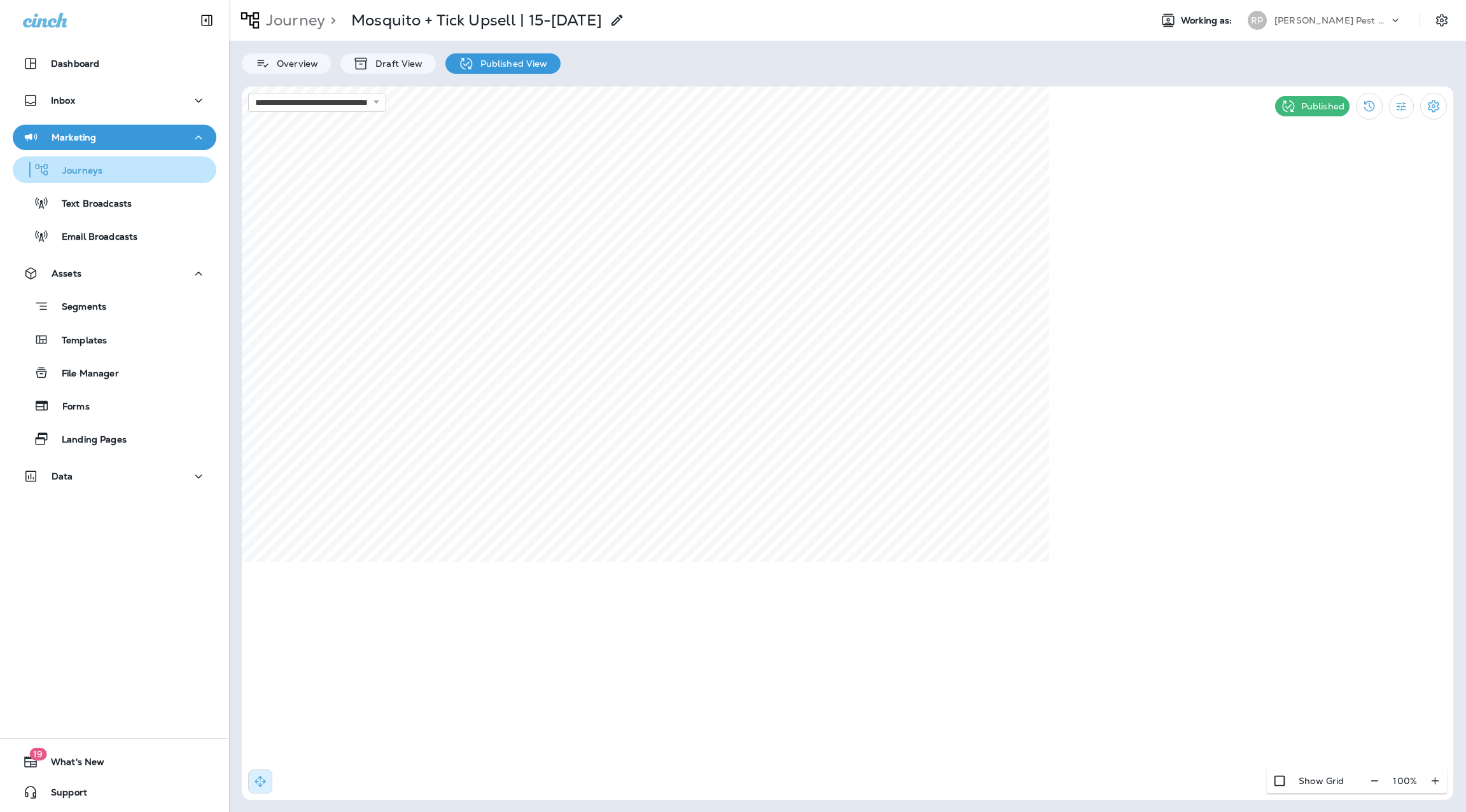
click at [104, 169] on div "Journeys" at bounding box center [114, 170] width 193 height 19
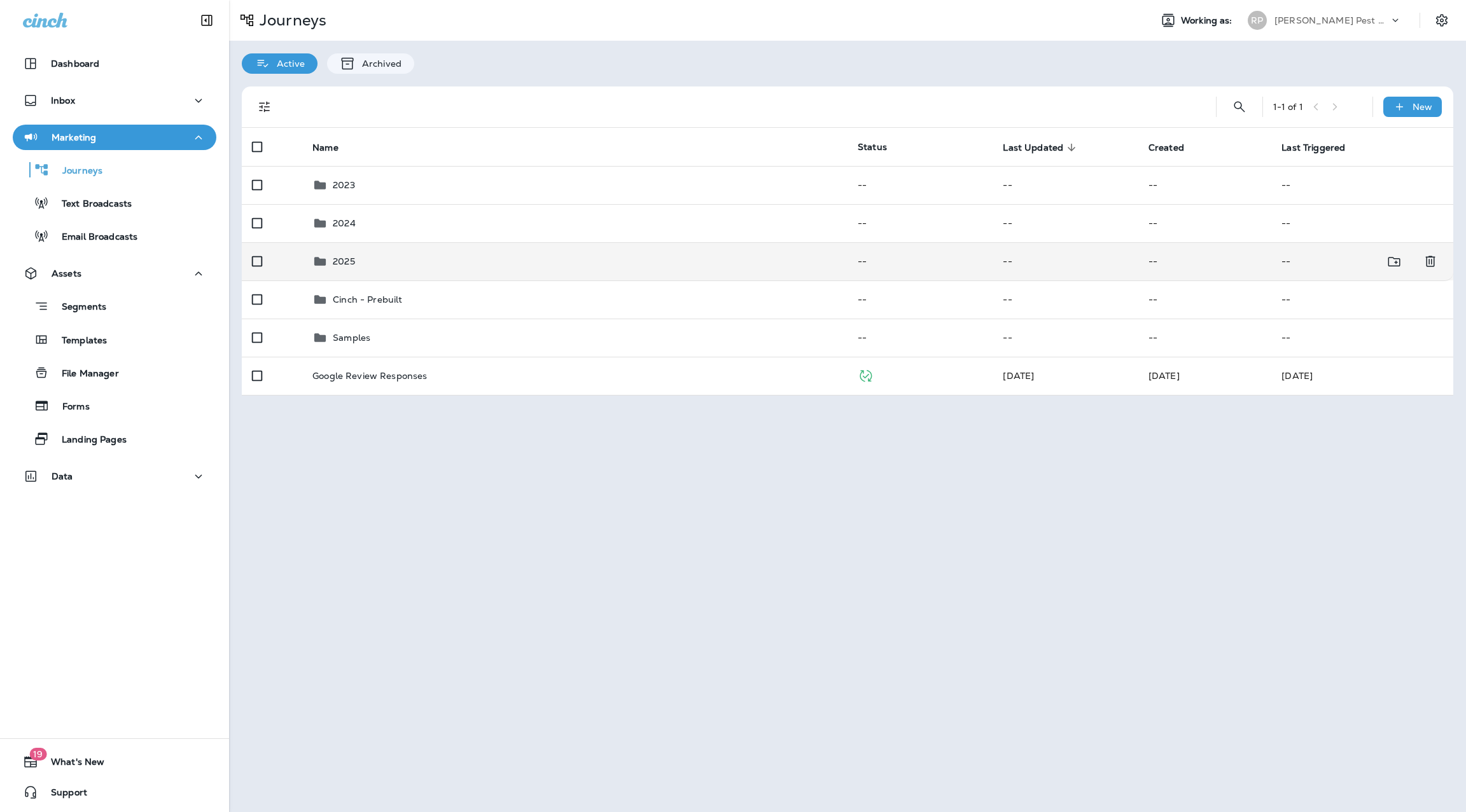
click at [354, 273] on td "2025" at bounding box center [575, 261] width 545 height 38
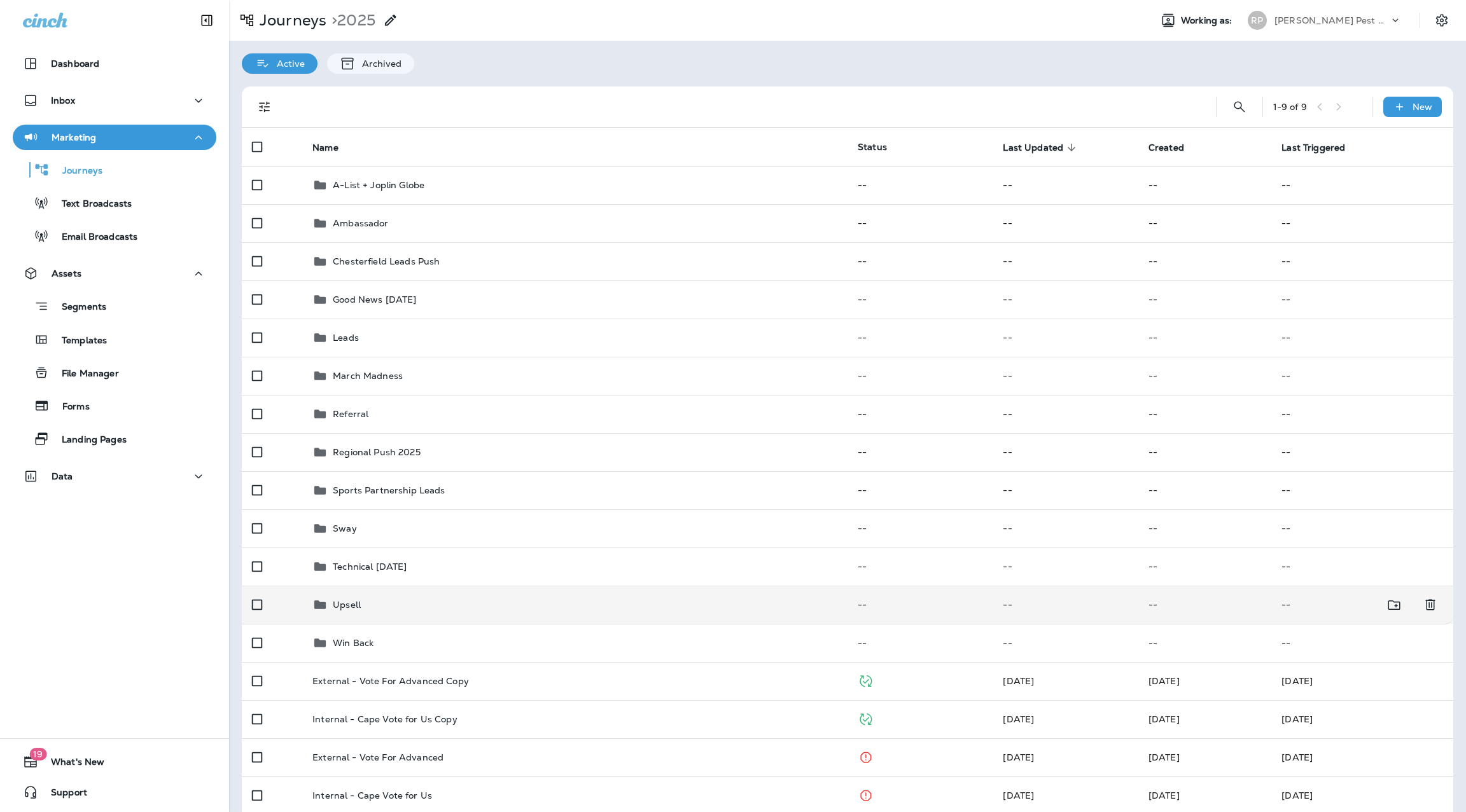
click at [366, 600] on div "Upsell" at bounding box center [574, 605] width 525 height 16
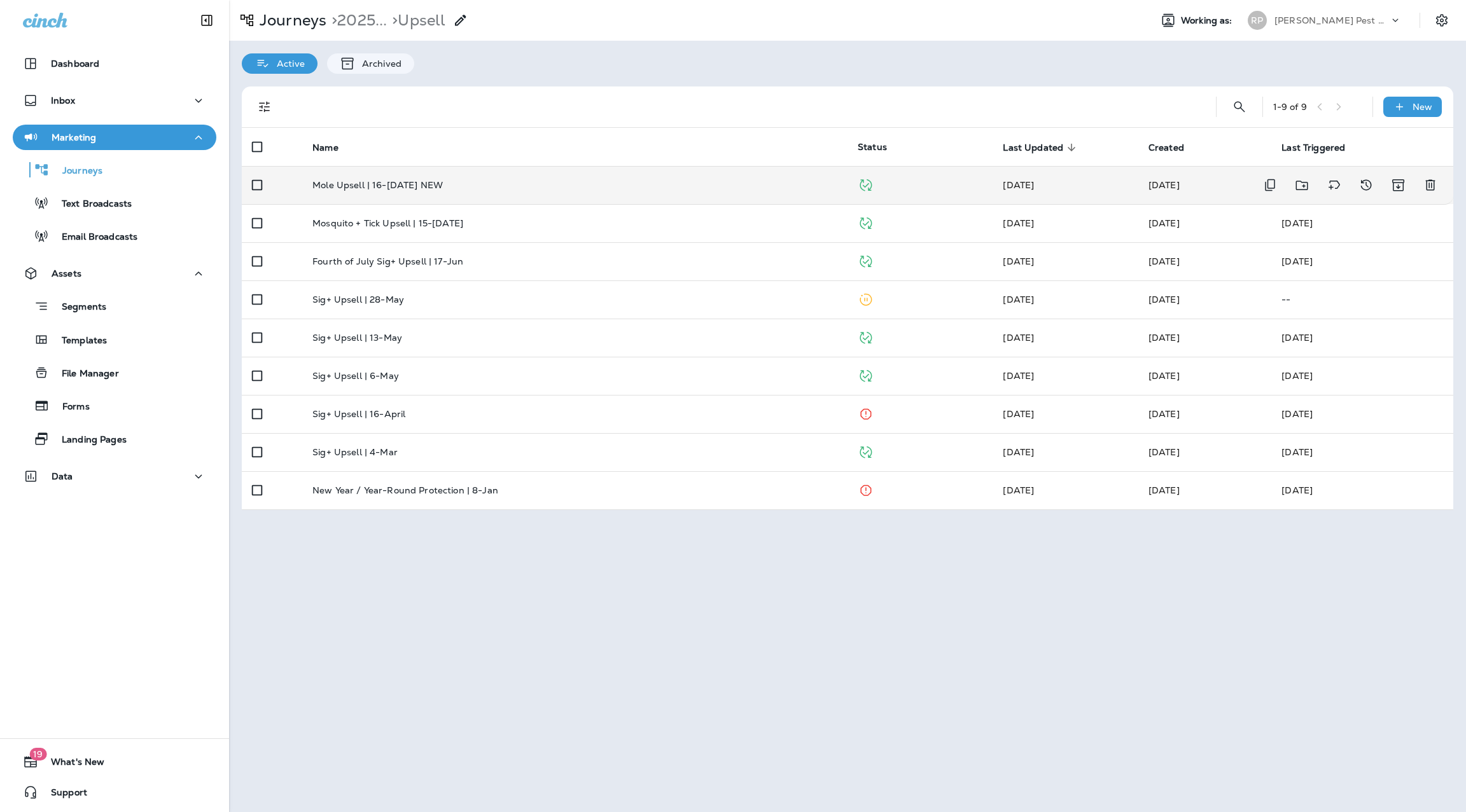
click at [445, 180] on div "Mole Upsell | 16-[DATE] NEW" at bounding box center [574, 185] width 525 height 10
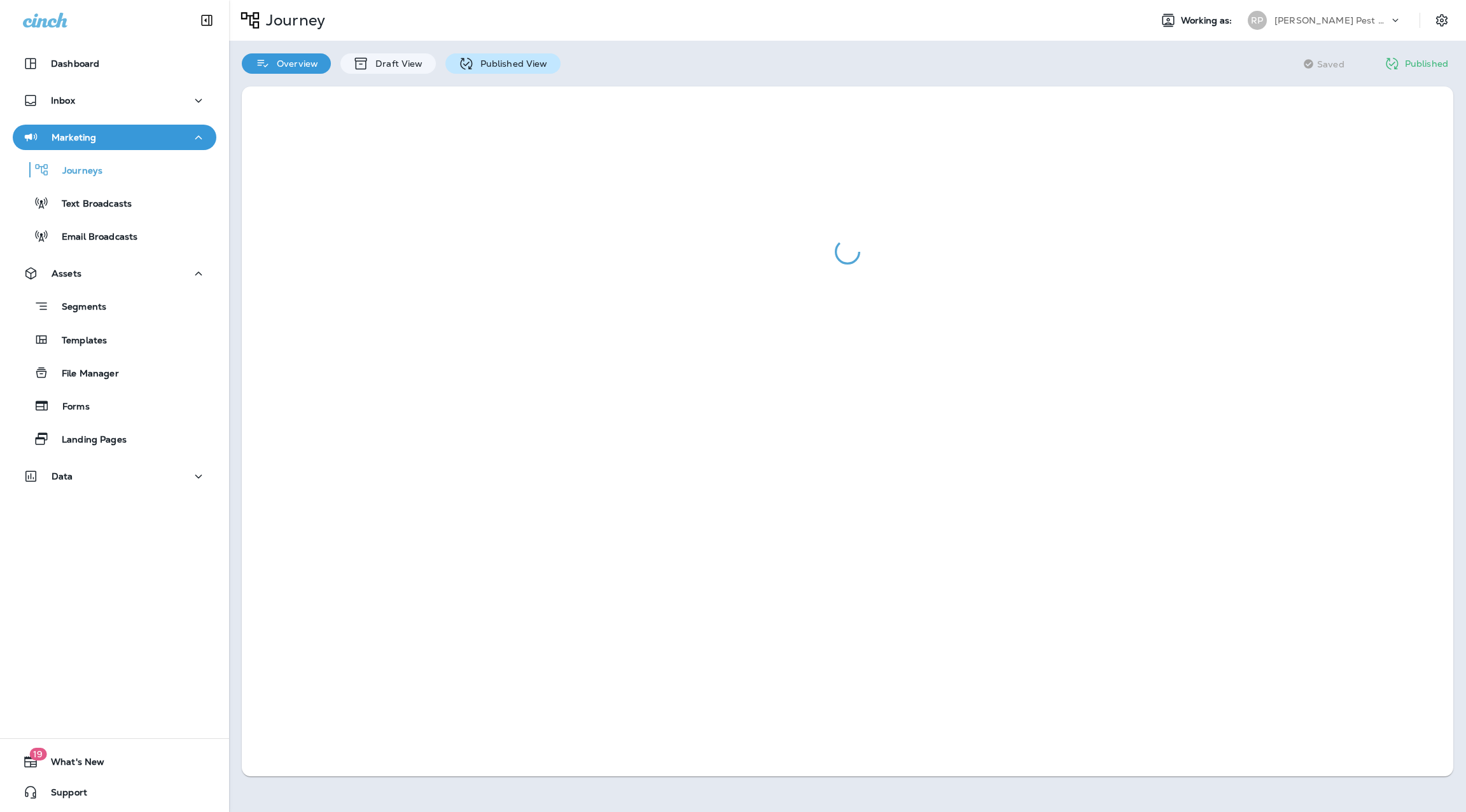
click at [542, 70] on div "Published View" at bounding box center [503, 63] width 115 height 21
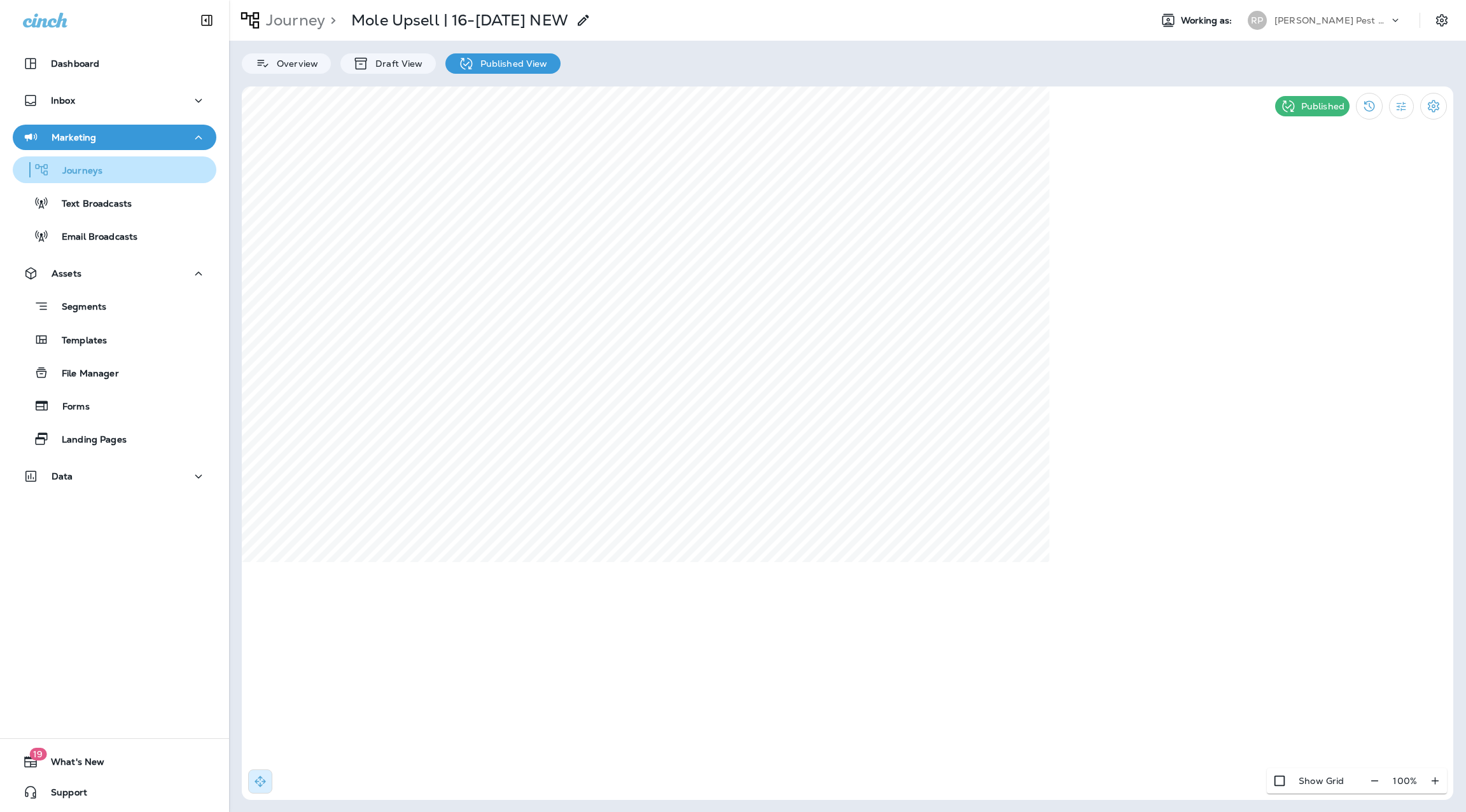
click at [96, 170] on p "Journeys" at bounding box center [76, 171] width 53 height 12
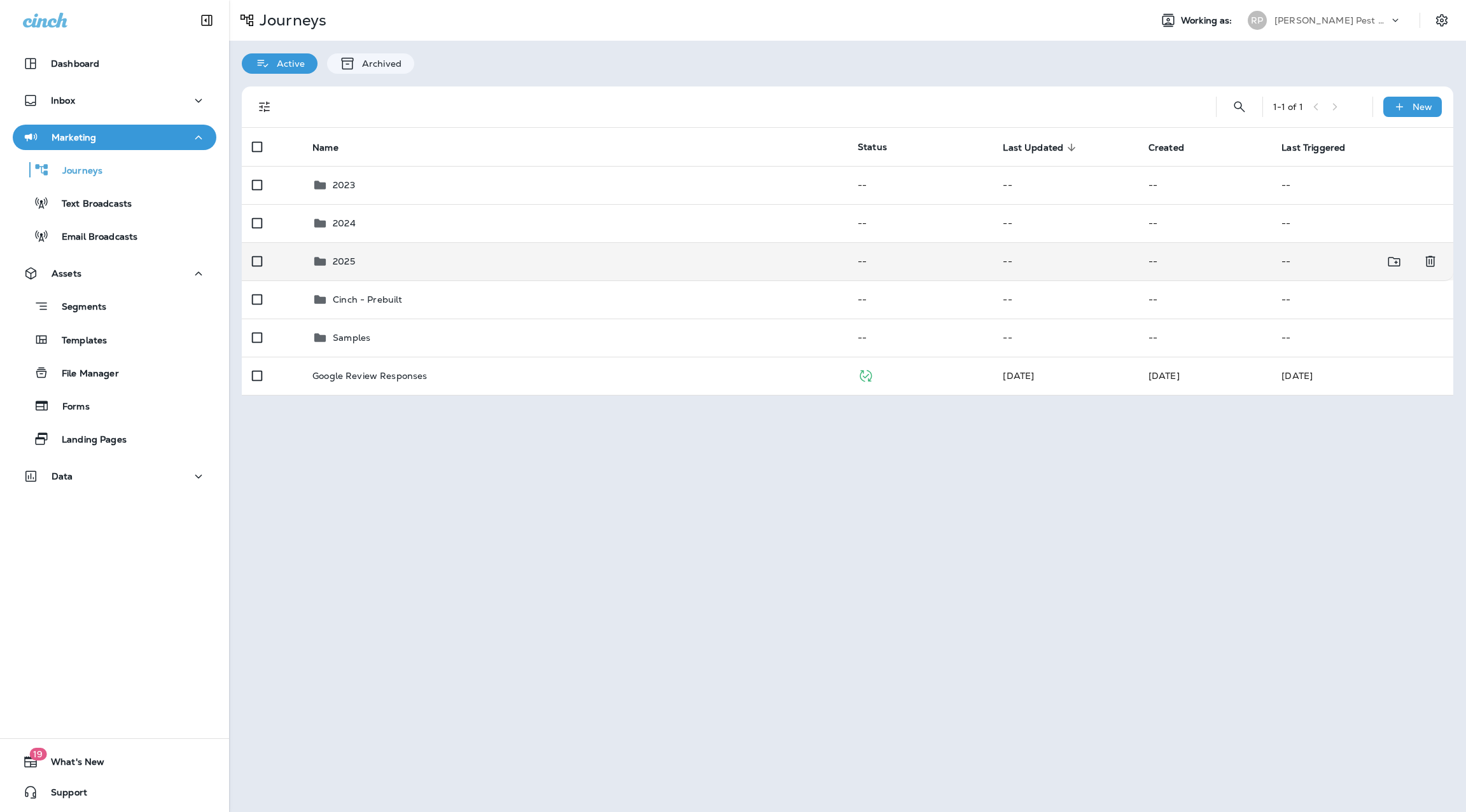
click at [344, 259] on p "2025" at bounding box center [344, 261] width 22 height 10
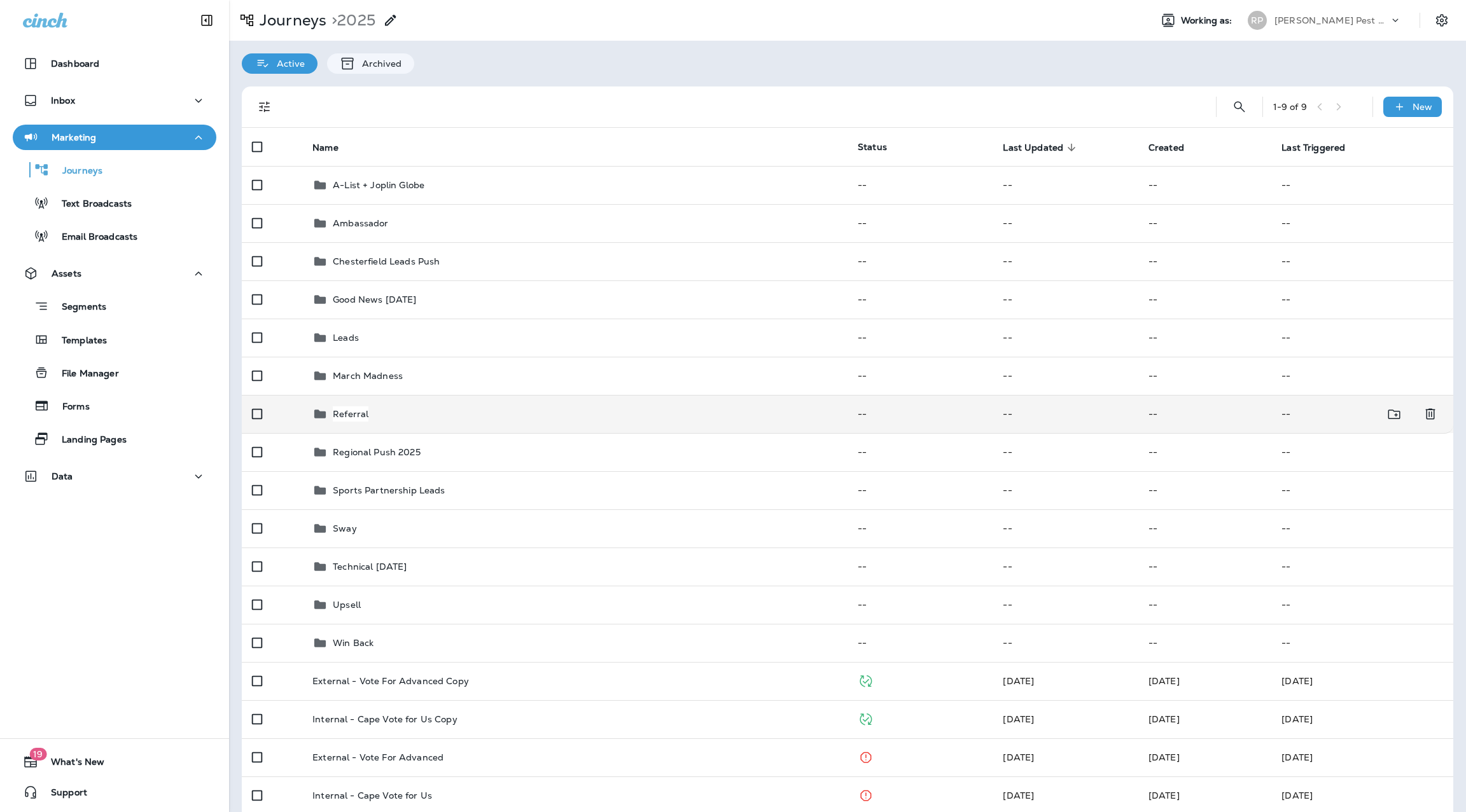
click at [377, 410] on div "Referral" at bounding box center [574, 415] width 525 height 16
